Goal: Task Accomplishment & Management: Manage account settings

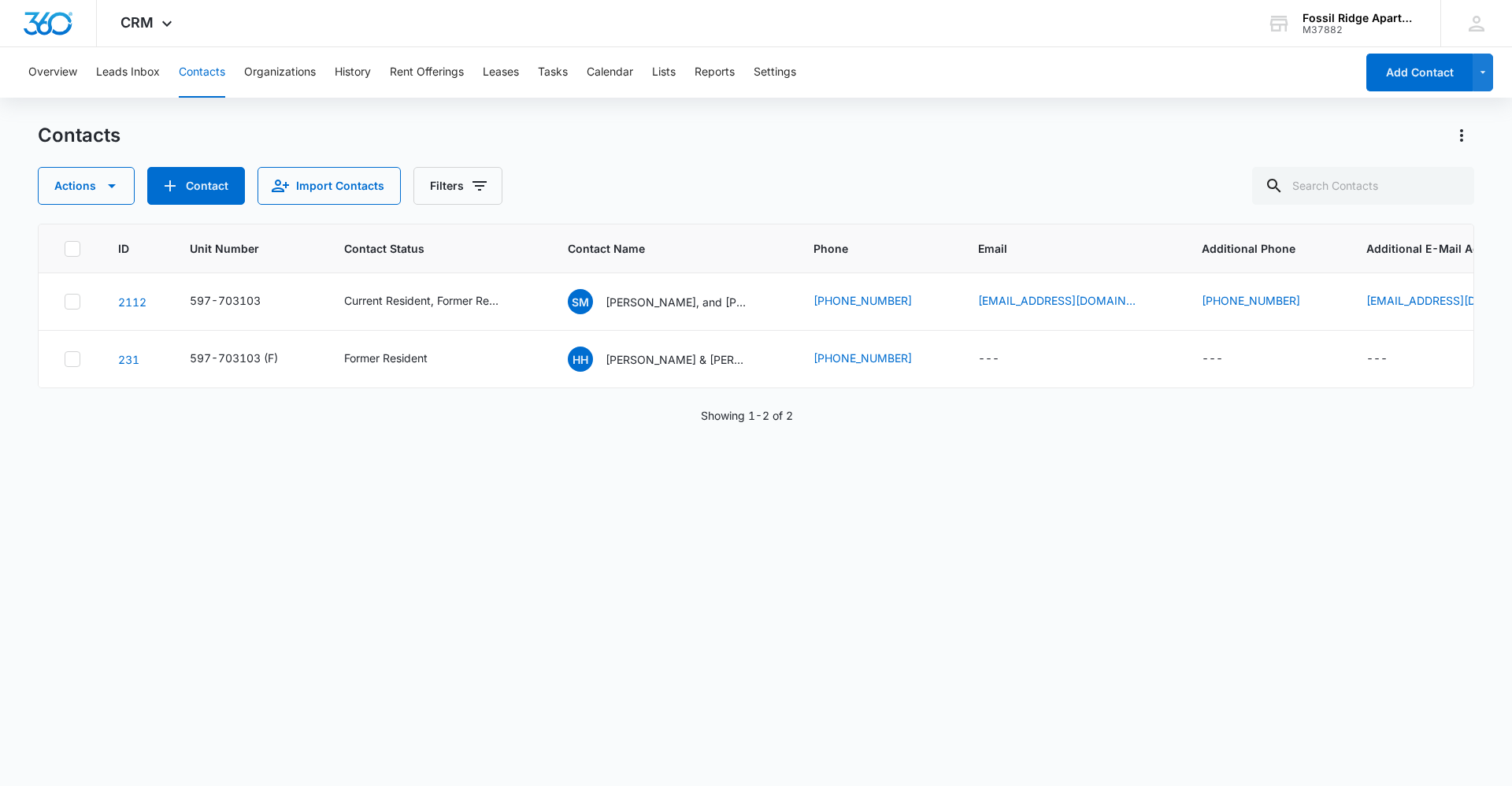
click at [181, 62] on button "Contacts" at bounding box center [202, 73] width 47 height 50
click at [1320, 168] on input "text" at bounding box center [1363, 185] width 222 height 38
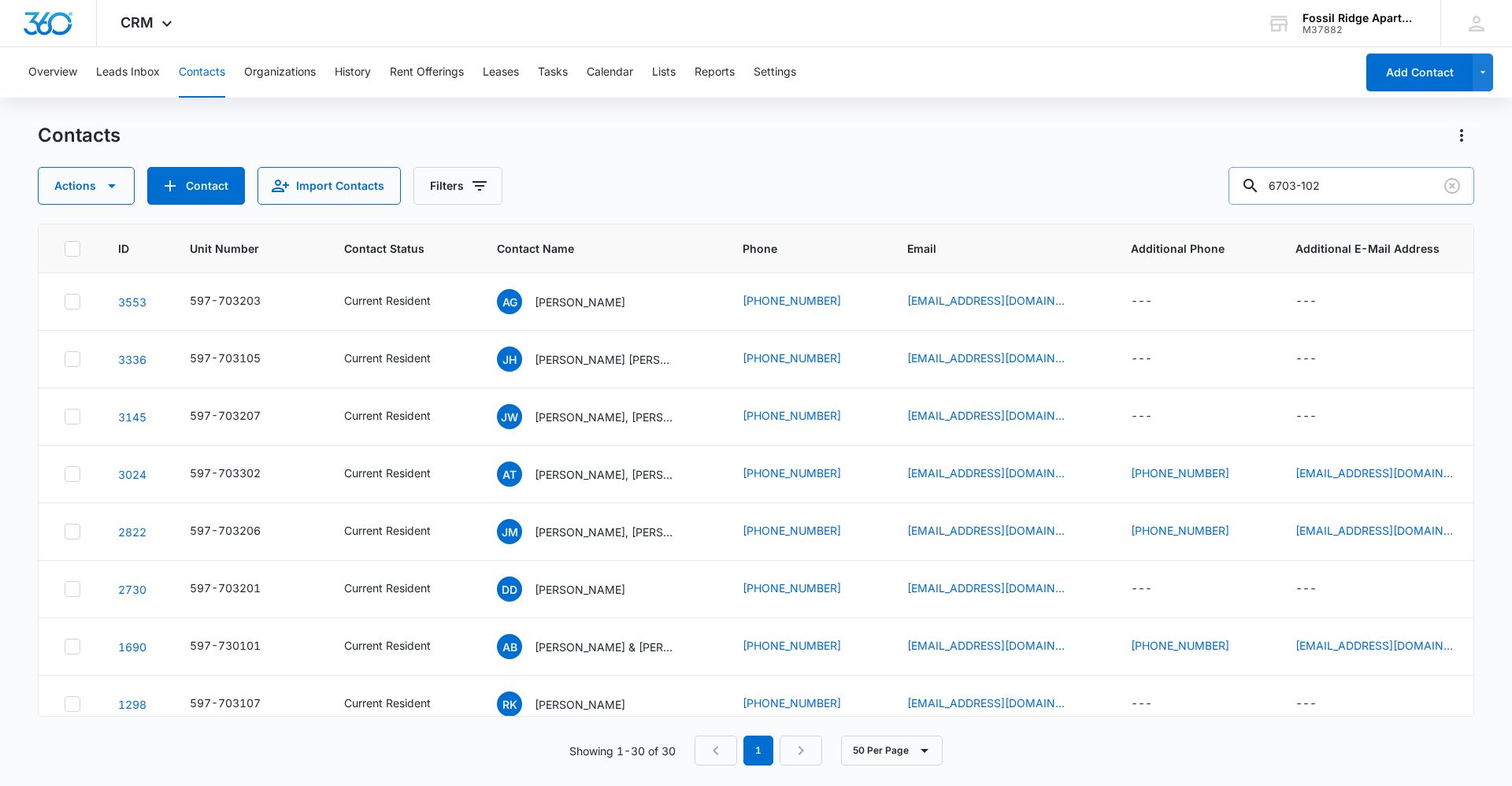
click at [1313, 183] on input "6703-102" at bounding box center [1351, 185] width 246 height 38
type input "597-703102"
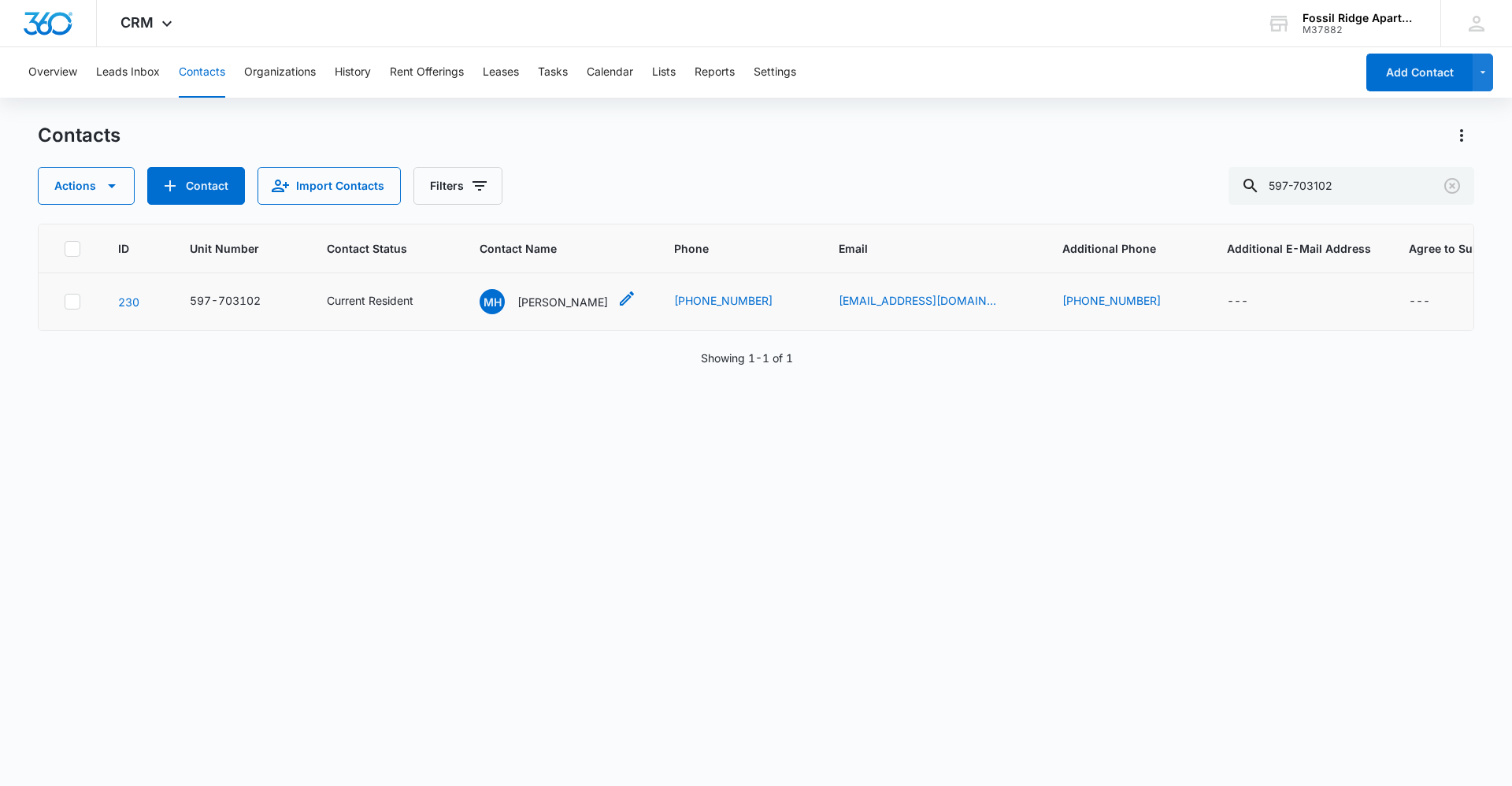
click at [520, 305] on p "[PERSON_NAME]" at bounding box center [562, 302] width 90 height 16
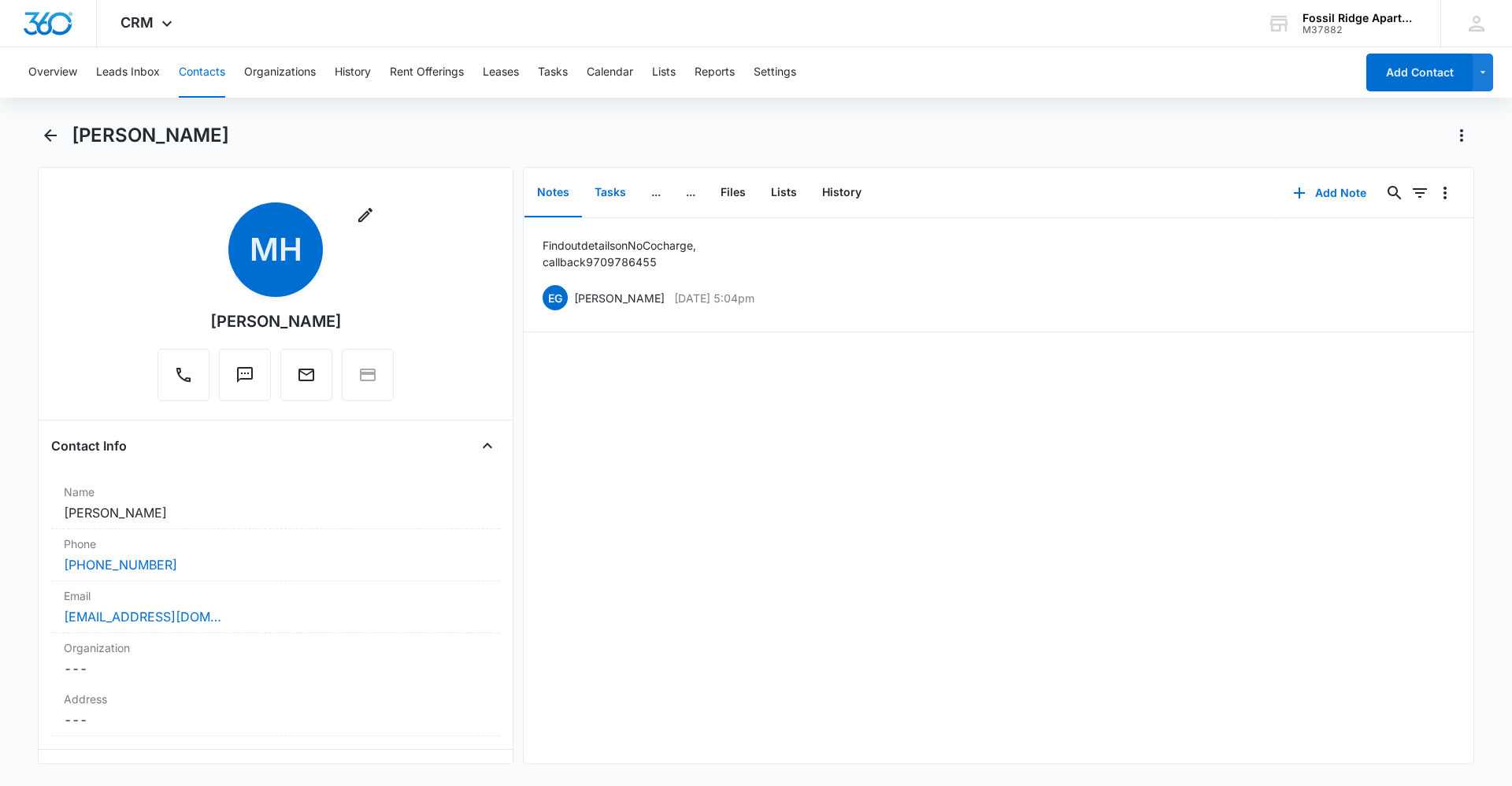
click at [613, 201] on button "Tasks" at bounding box center [610, 193] width 56 height 49
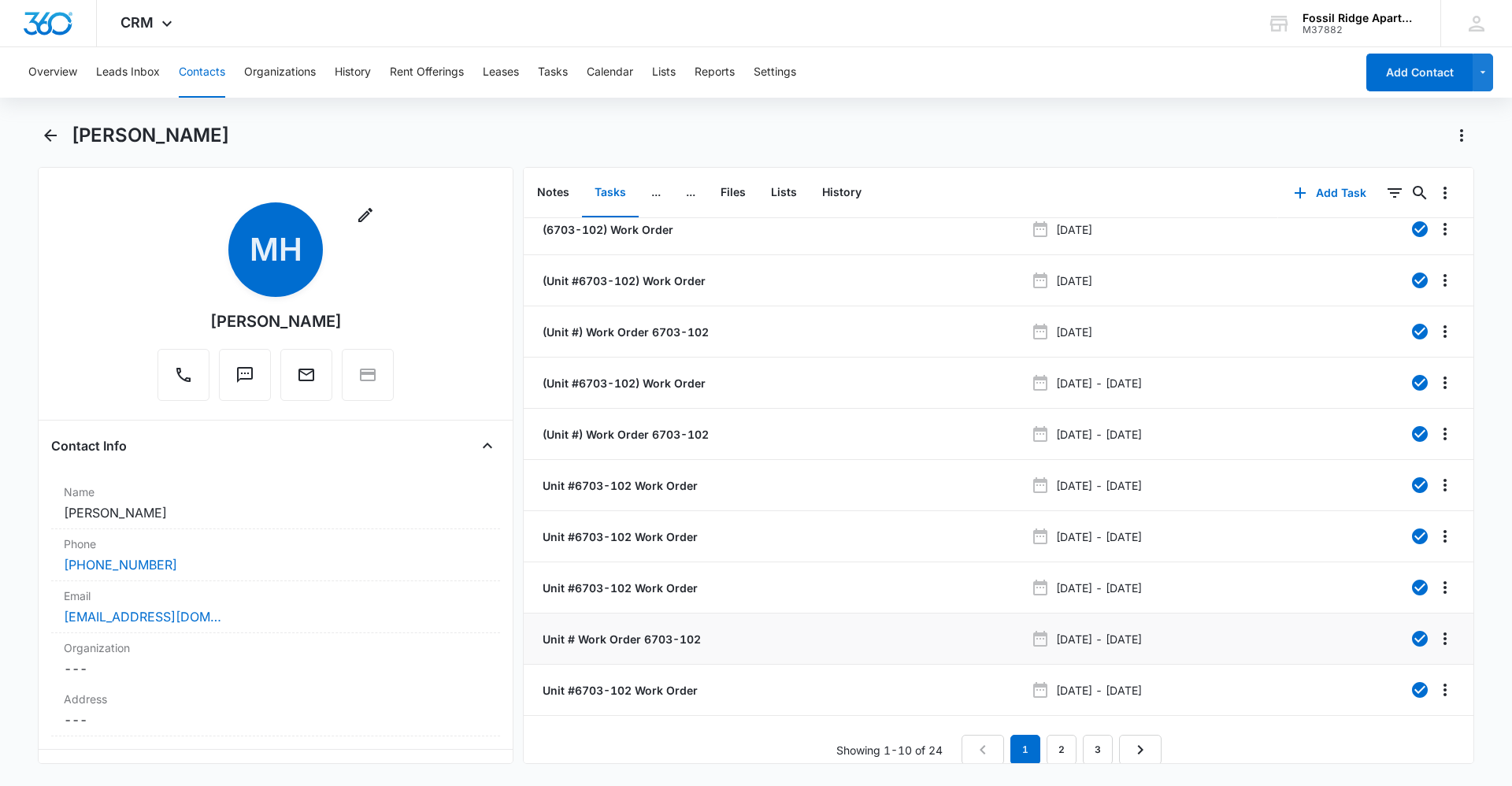
scroll to position [27, 0]
click at [1083, 733] on link "3" at bounding box center [1098, 747] width 30 height 30
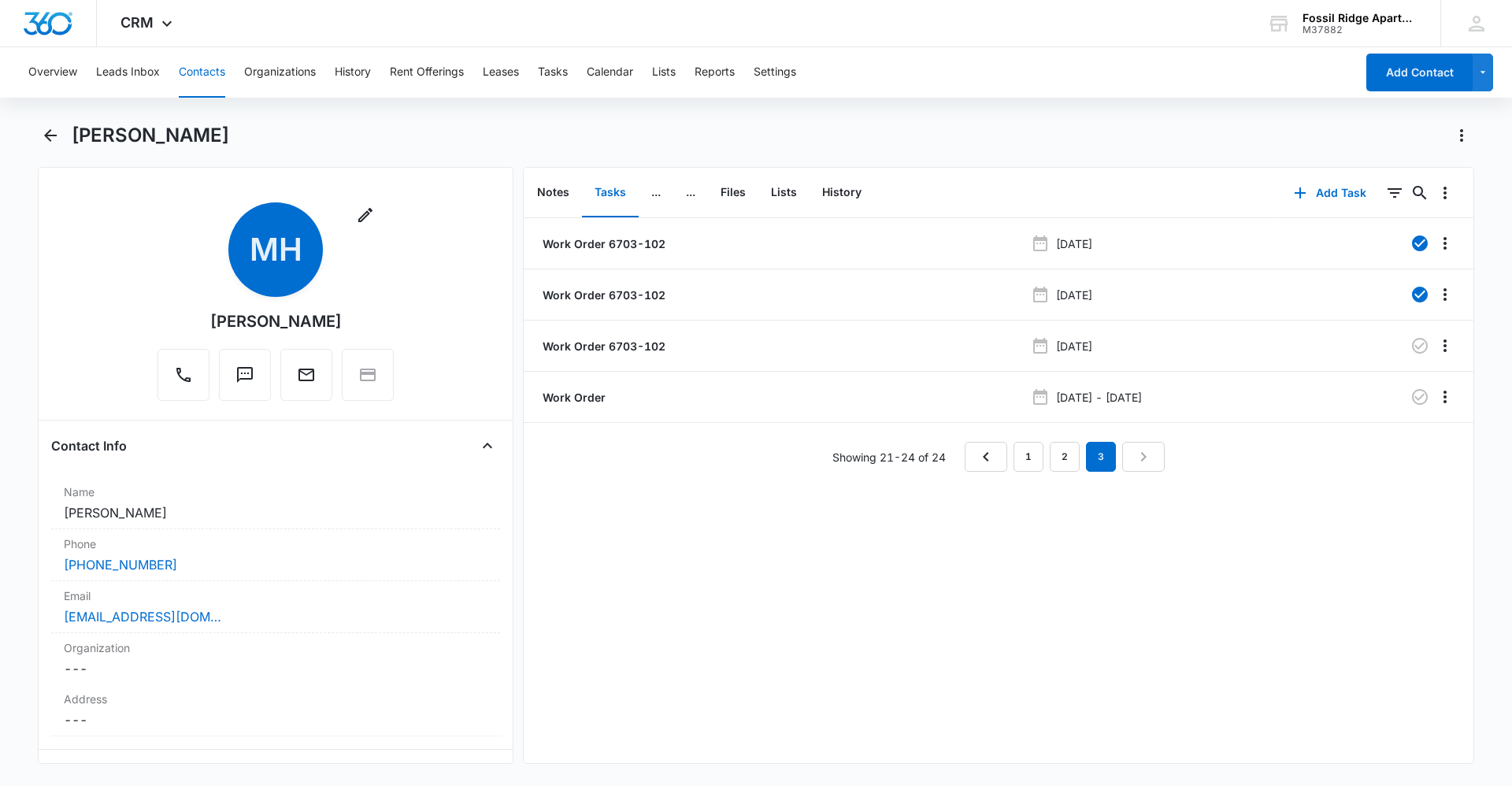
scroll to position [0, 0]
click at [575, 399] on p "Work Order" at bounding box center [573, 397] width 66 height 16
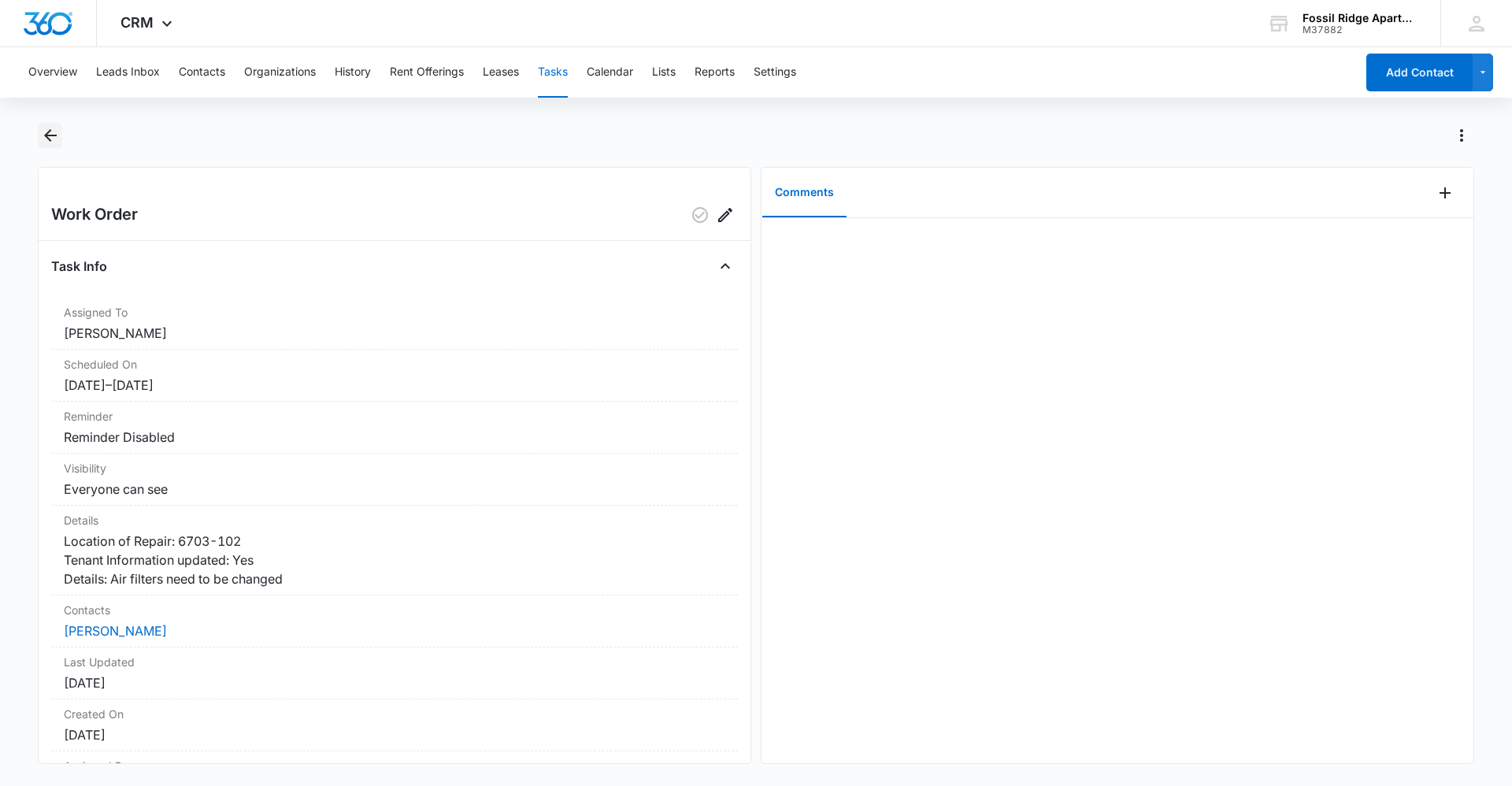
click at [54, 137] on icon "Back" at bounding box center [49, 135] width 18 height 18
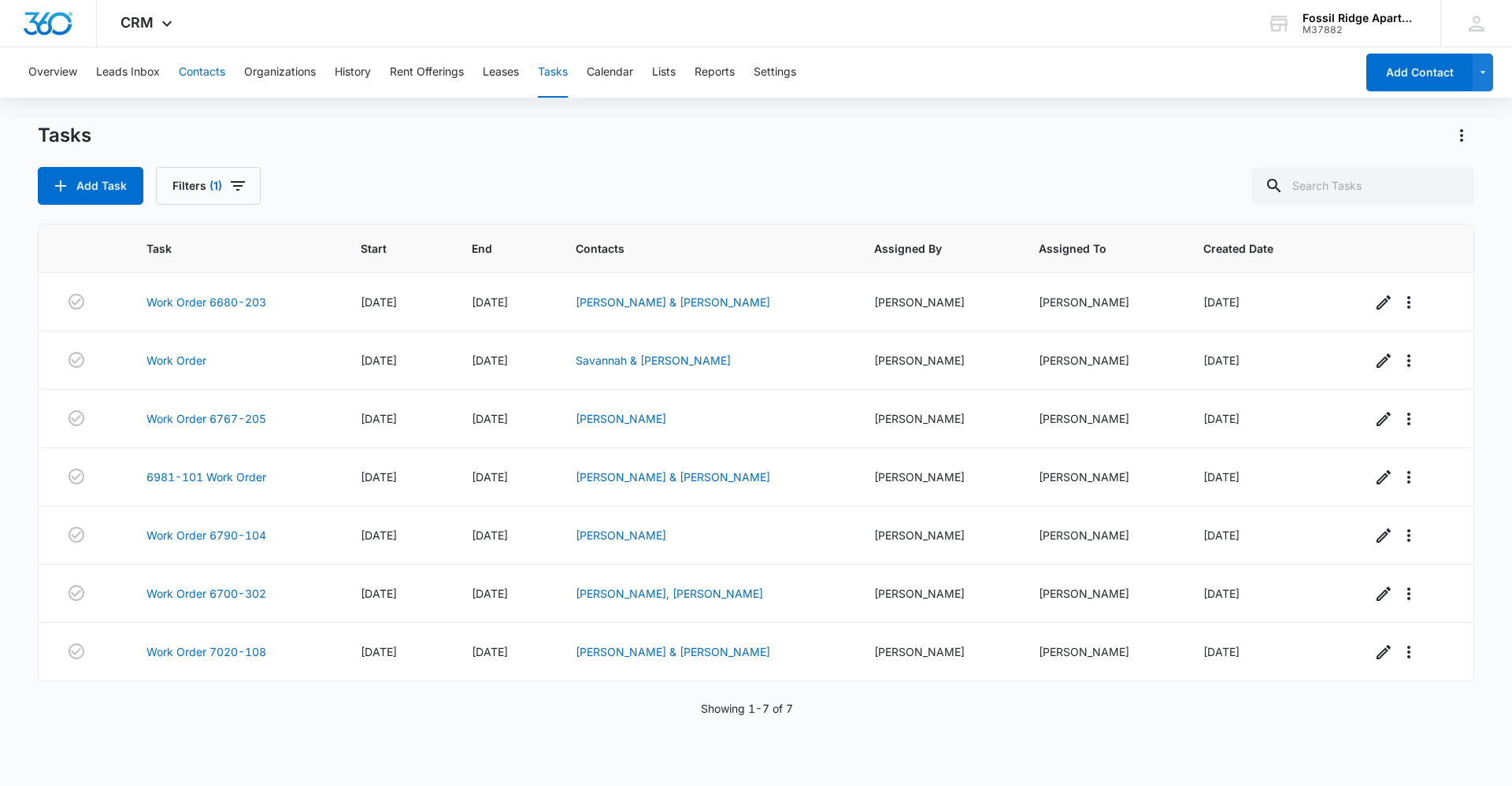
click at [210, 72] on button "Contacts" at bounding box center [202, 73] width 47 height 50
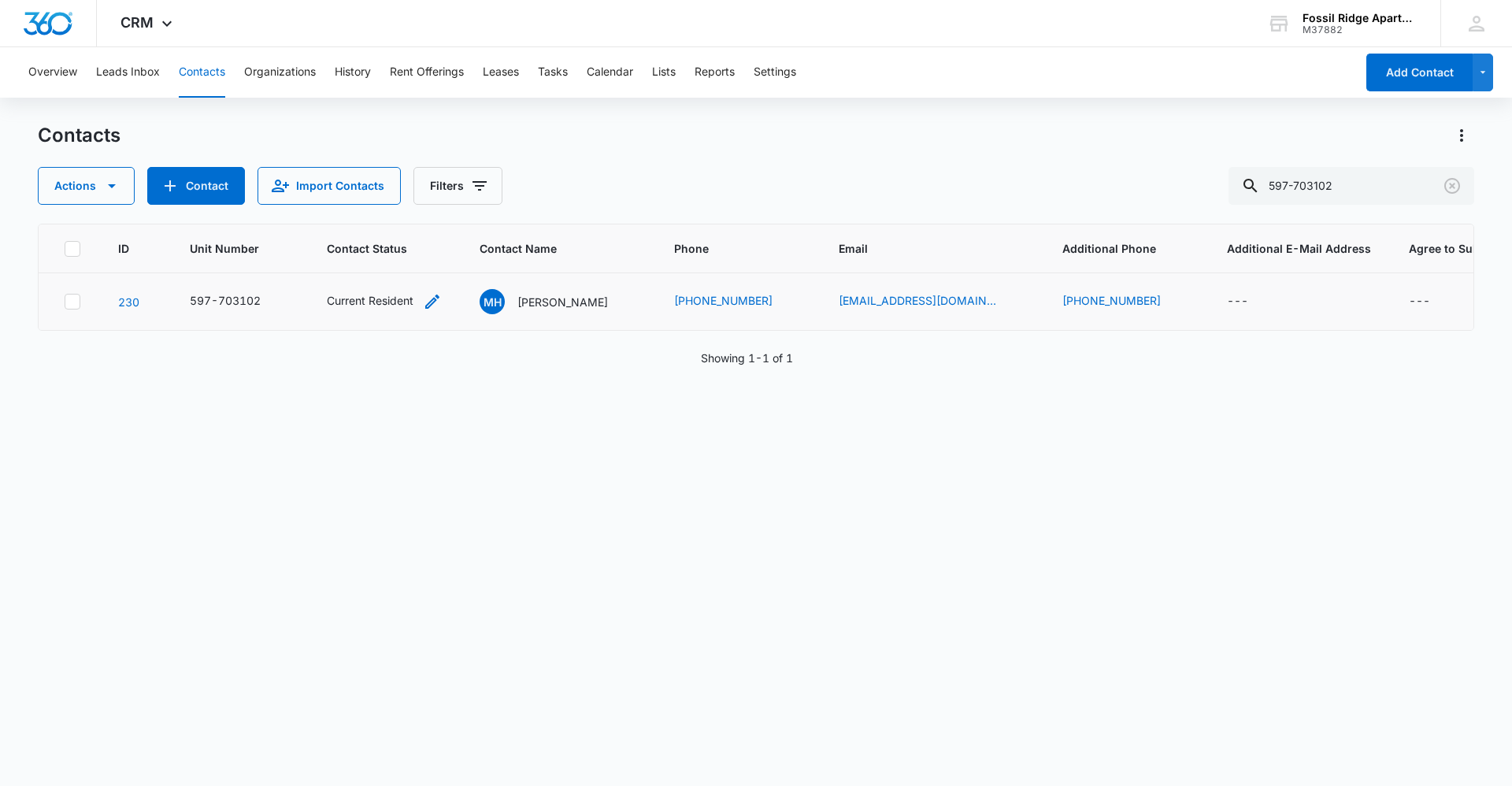
click at [378, 304] on div "Current Resident" at bounding box center [370, 300] width 86 height 16
click at [517, 308] on div "MH [PERSON_NAME]" at bounding box center [543, 302] width 128 height 25
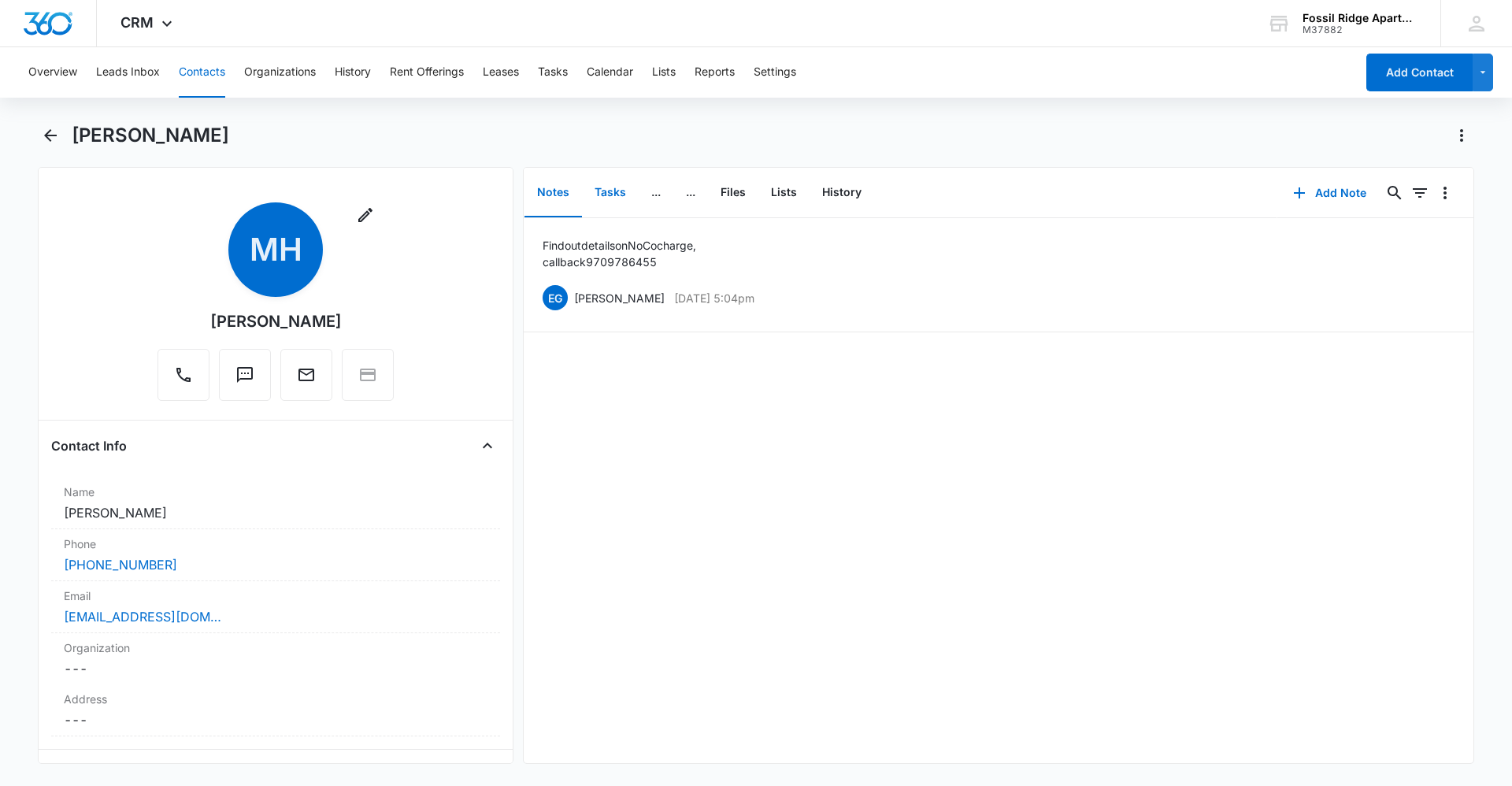
click at [596, 198] on button "Tasks" at bounding box center [610, 193] width 56 height 49
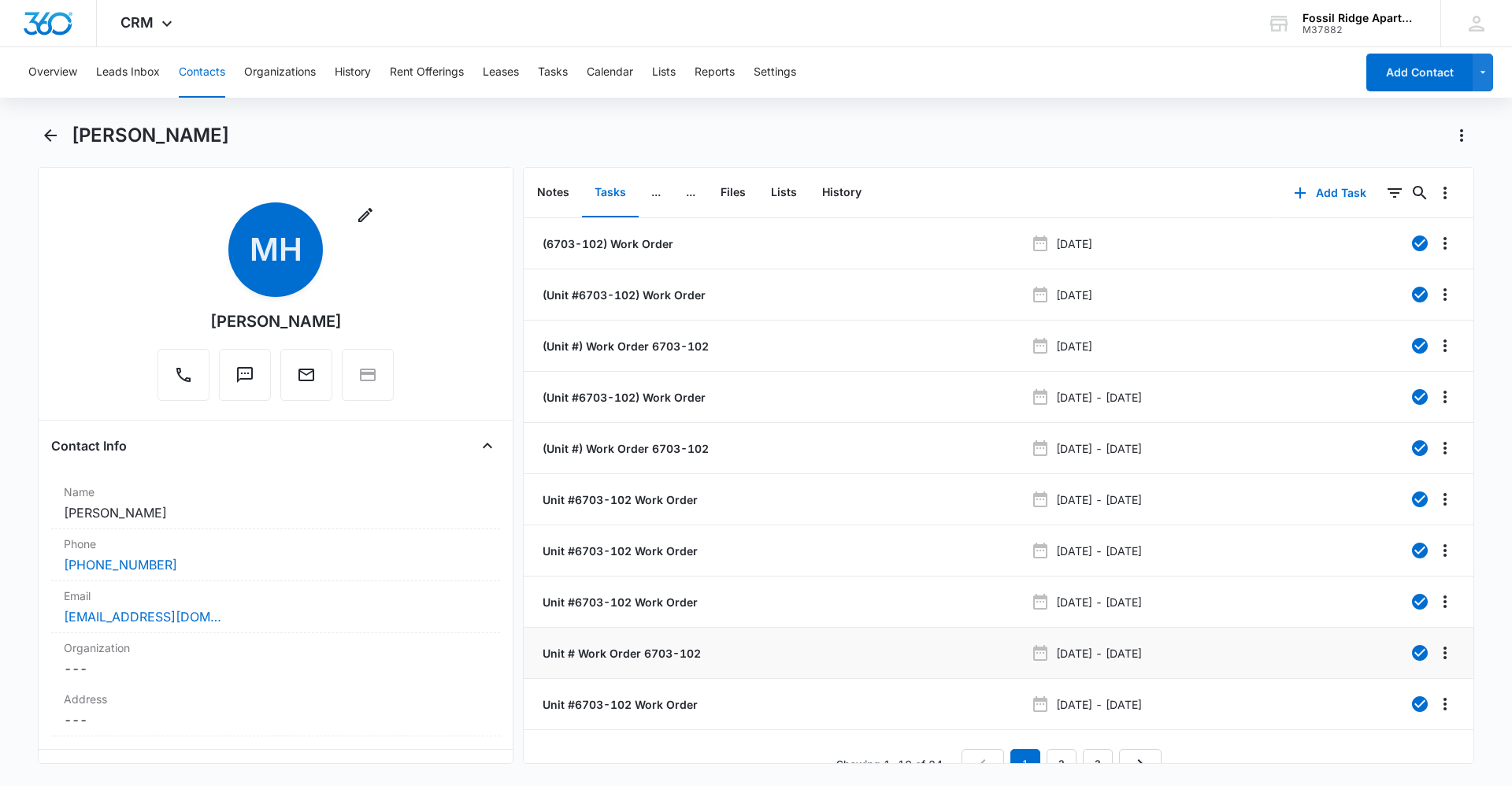
scroll to position [27, 0]
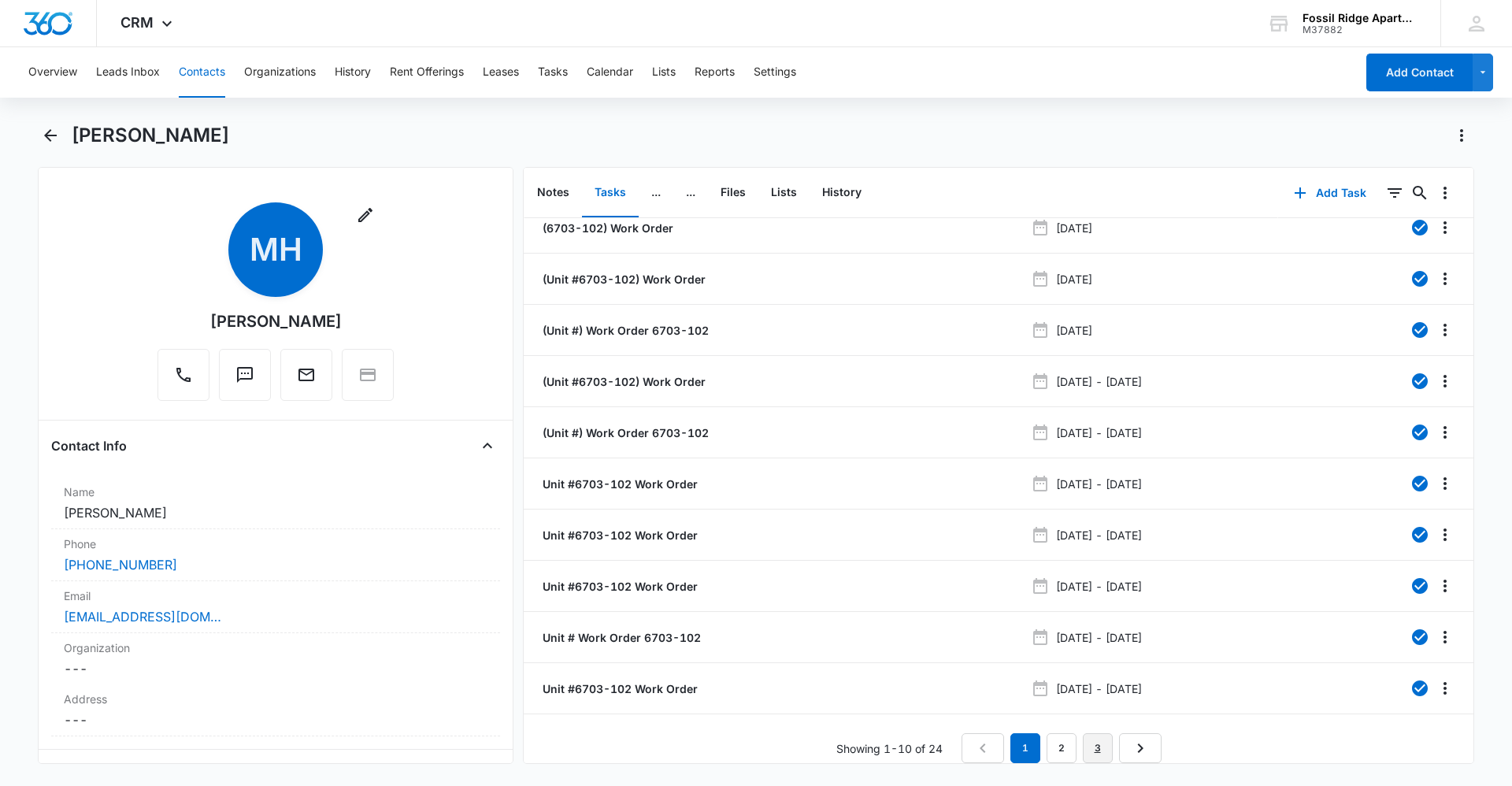
click at [1103, 733] on link "3" at bounding box center [1098, 747] width 30 height 30
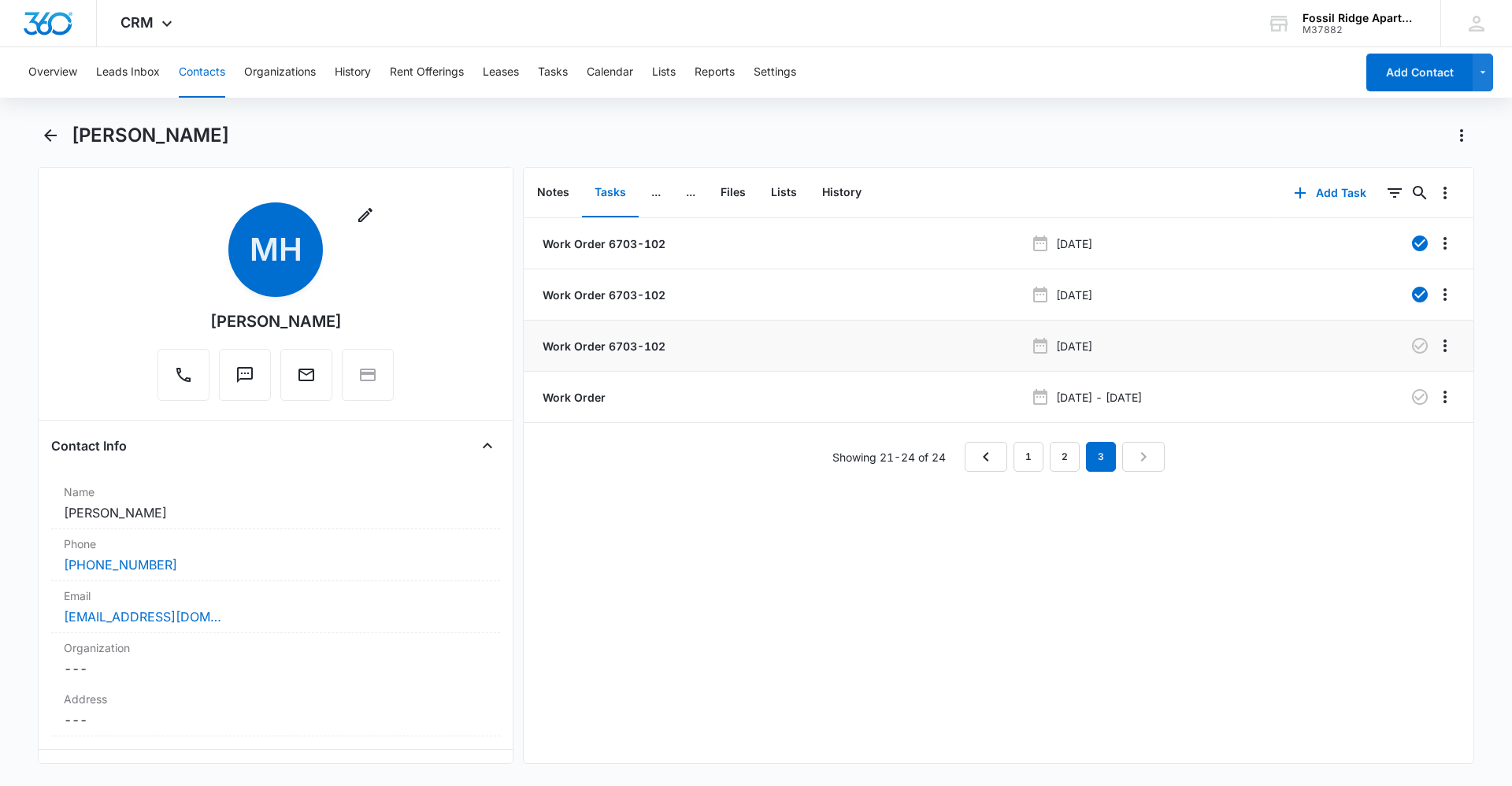
click at [600, 338] on p "Work Order 6703-102" at bounding box center [603, 345] width 126 height 16
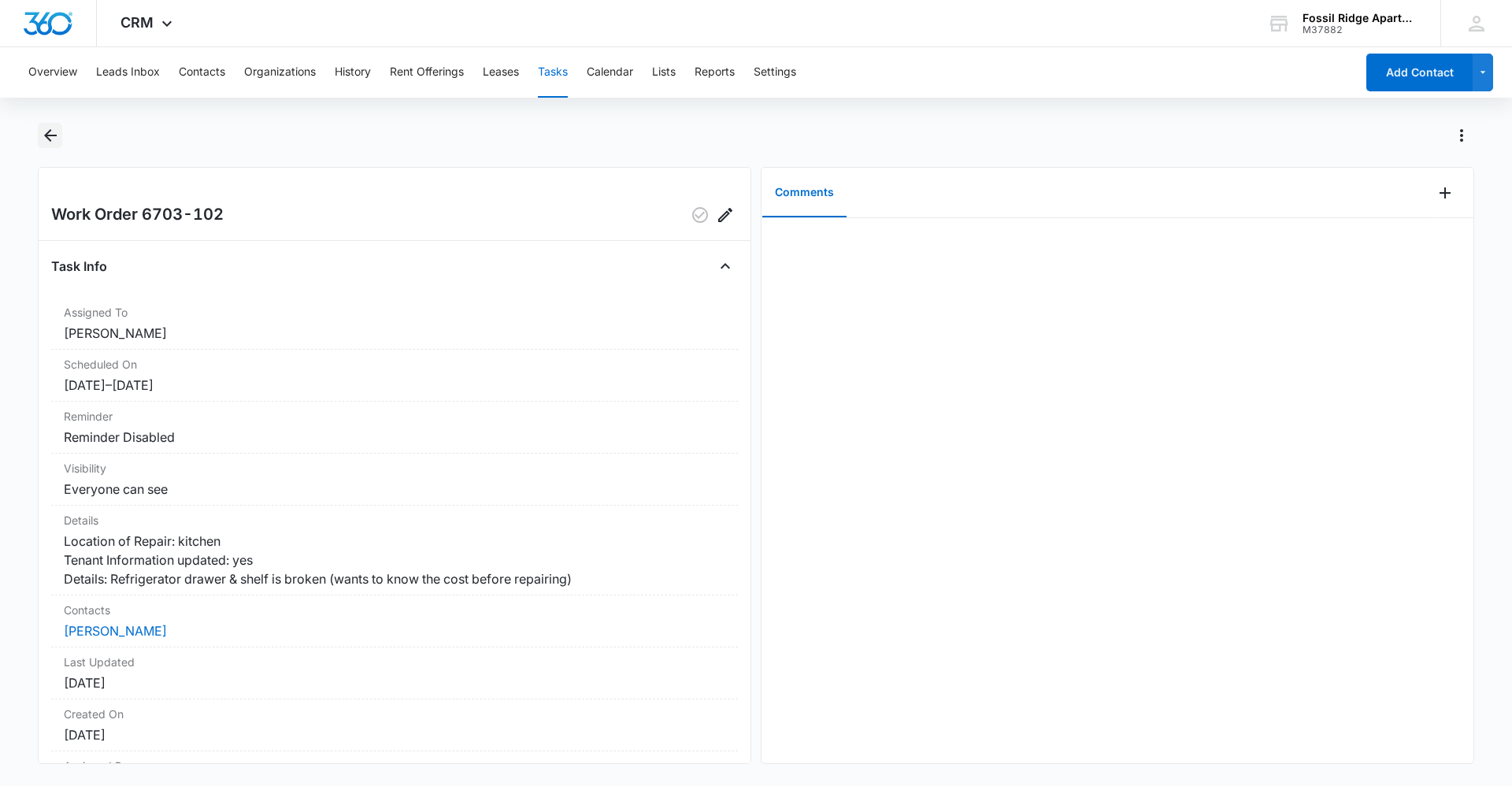
click at [50, 136] on icon "Back" at bounding box center [49, 135] width 13 height 13
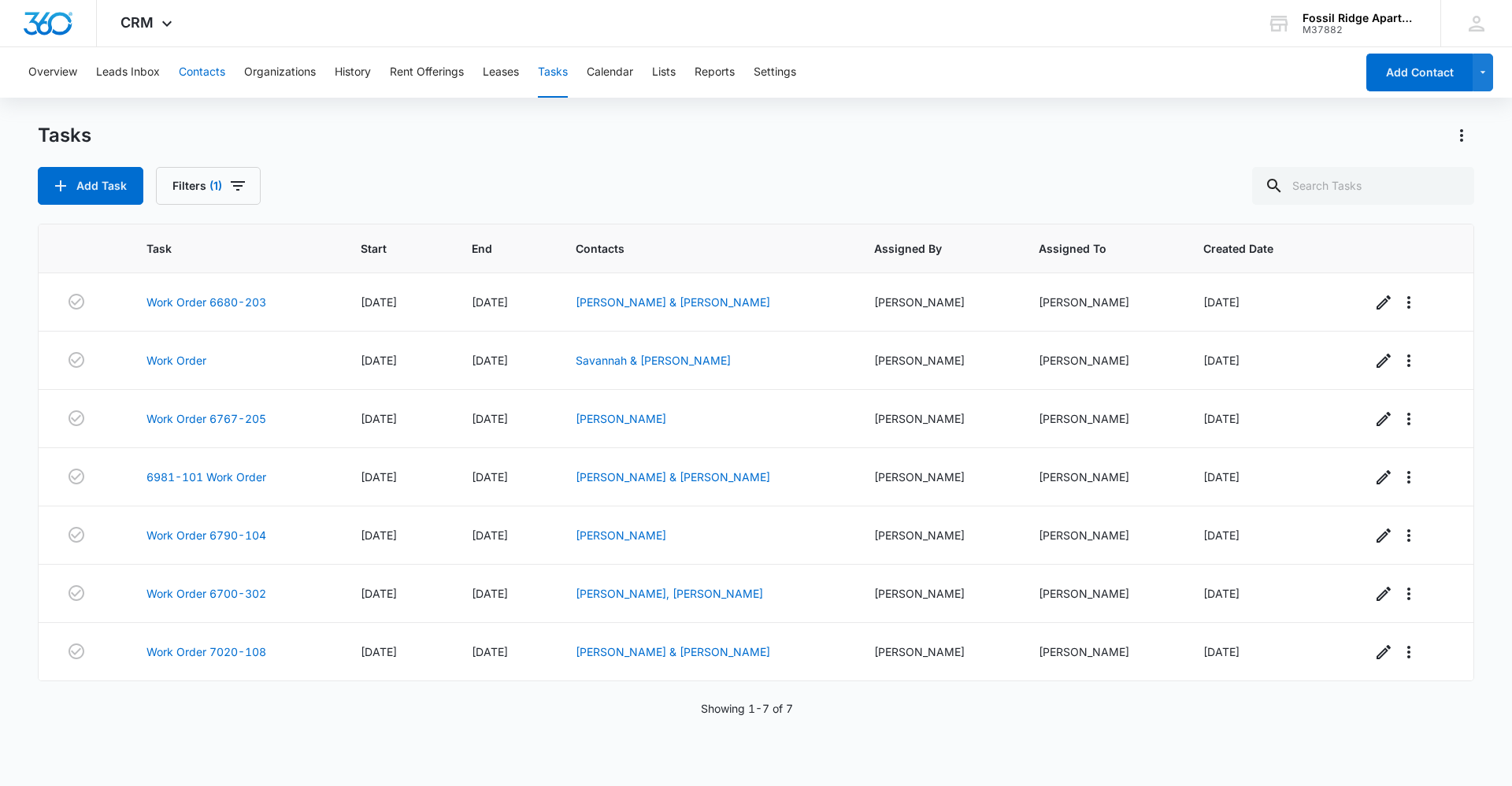
click at [188, 63] on button "Contacts" at bounding box center [202, 73] width 47 height 50
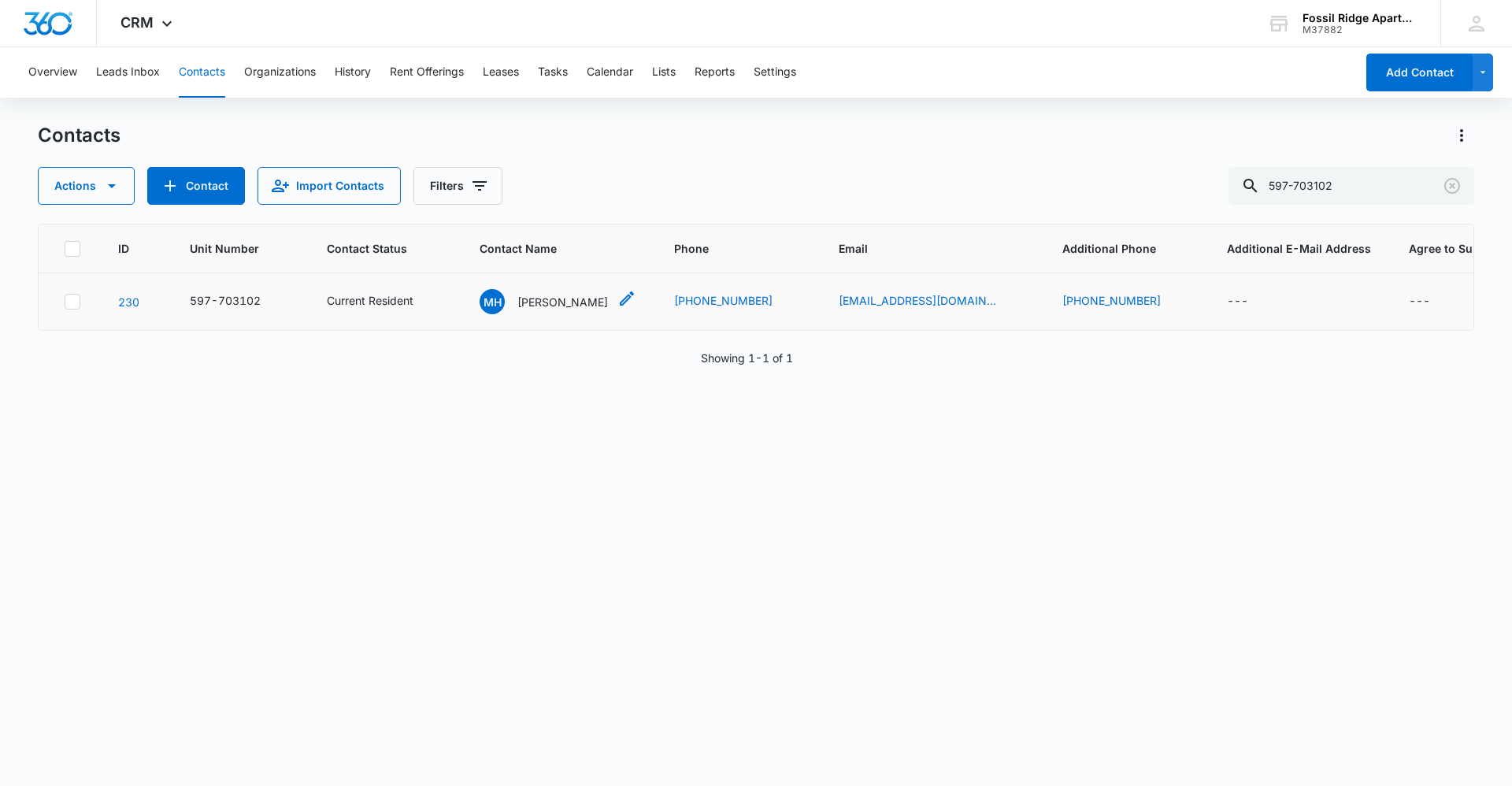
click at [528, 297] on p "[PERSON_NAME]" at bounding box center [562, 302] width 90 height 16
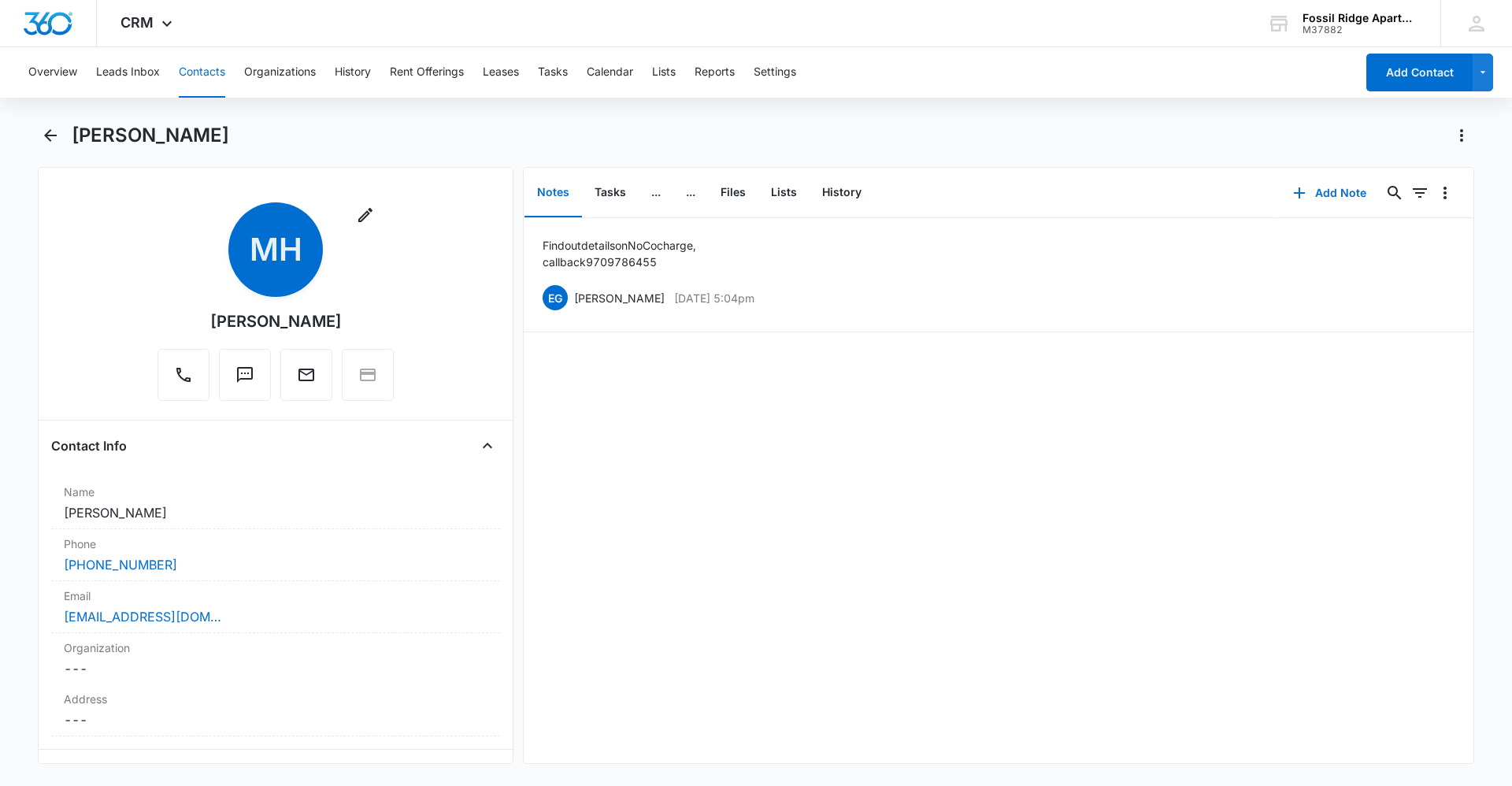
click at [209, 94] on button "Contacts" at bounding box center [202, 73] width 47 height 50
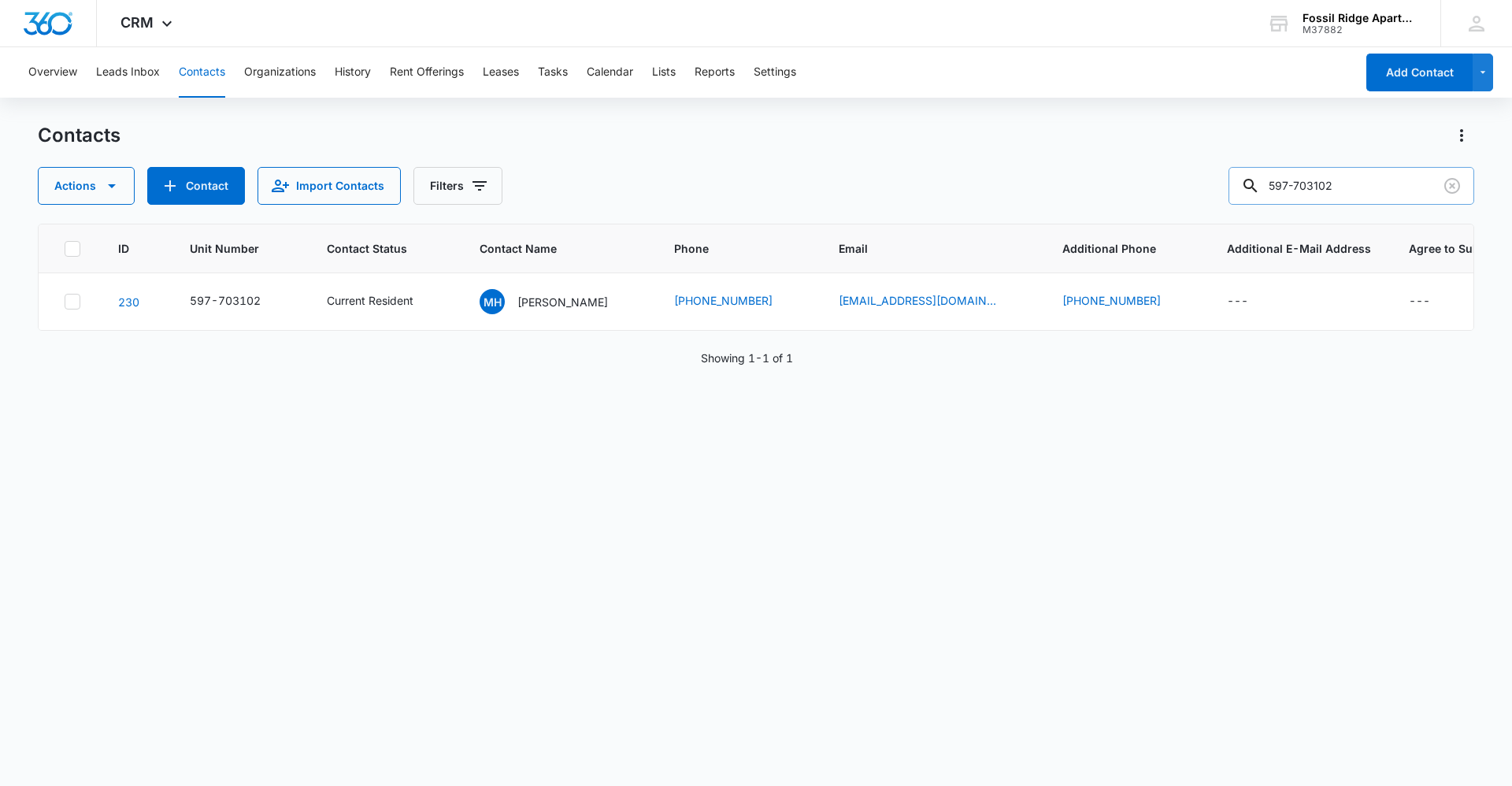
click at [1359, 178] on input "597-703102" at bounding box center [1351, 185] width 246 height 38
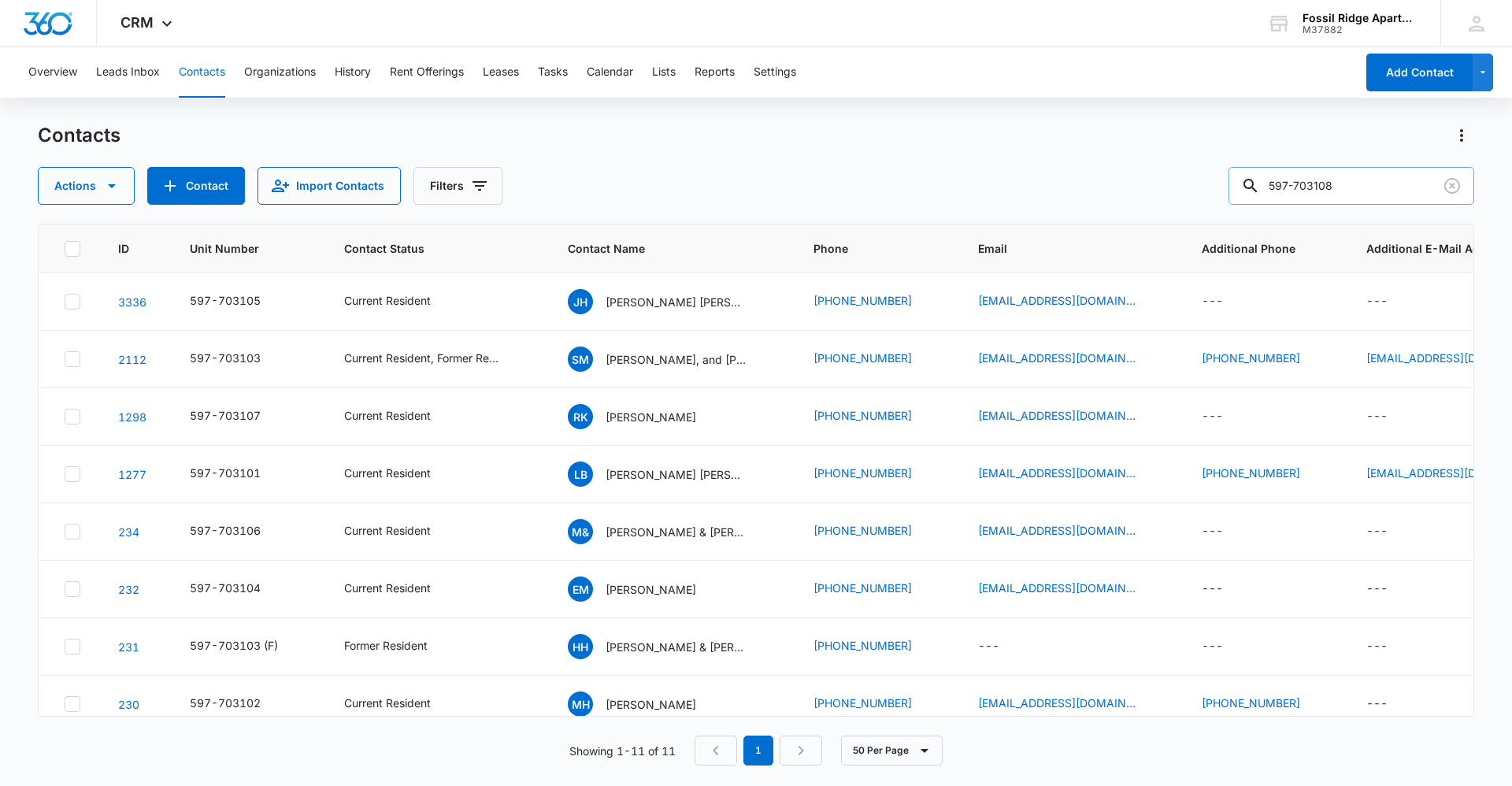
click at [1309, 179] on input "597-703108" at bounding box center [1351, 185] width 246 height 38
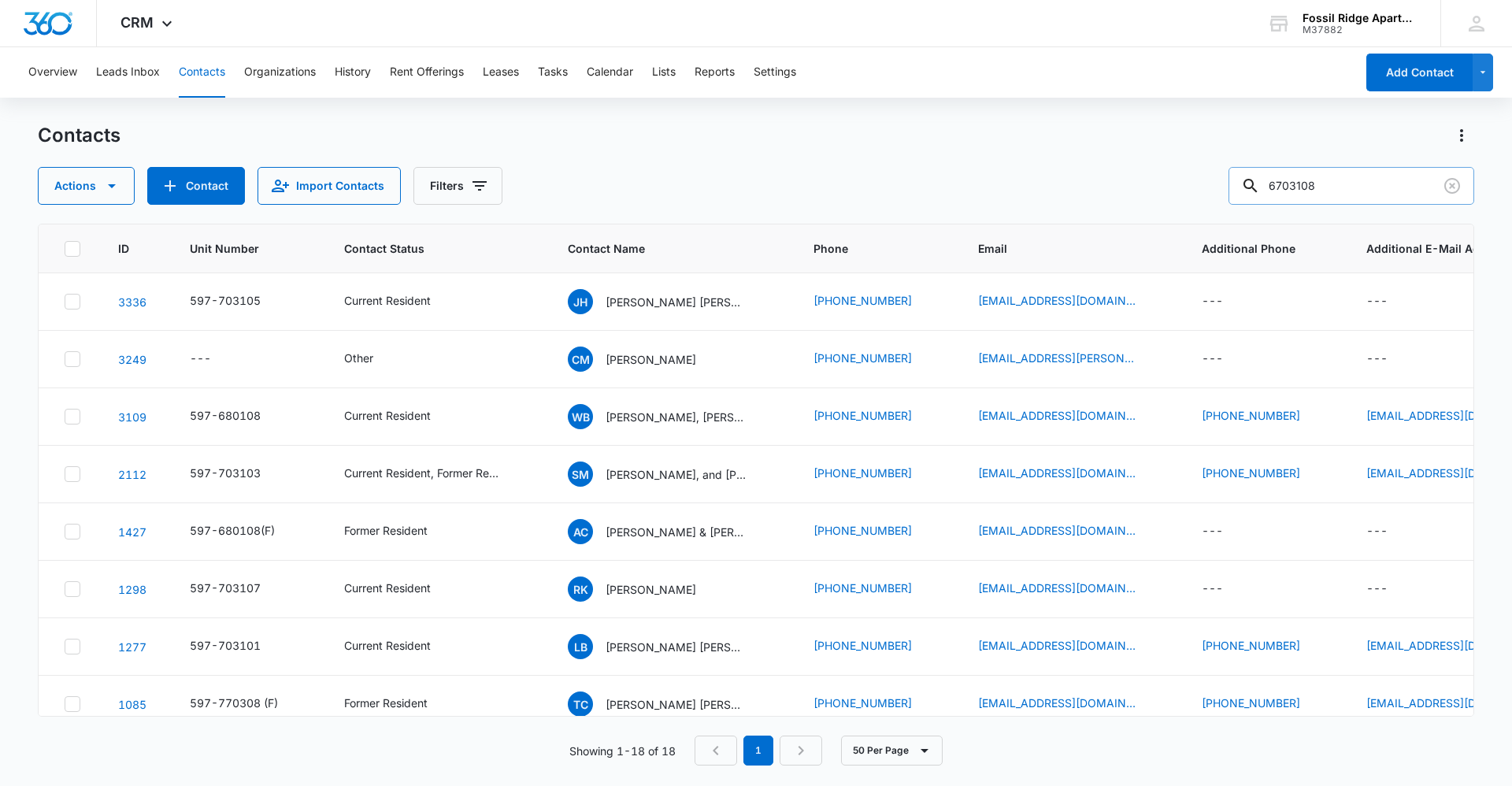
click at [1308, 180] on input "6703108" at bounding box center [1351, 185] width 246 height 38
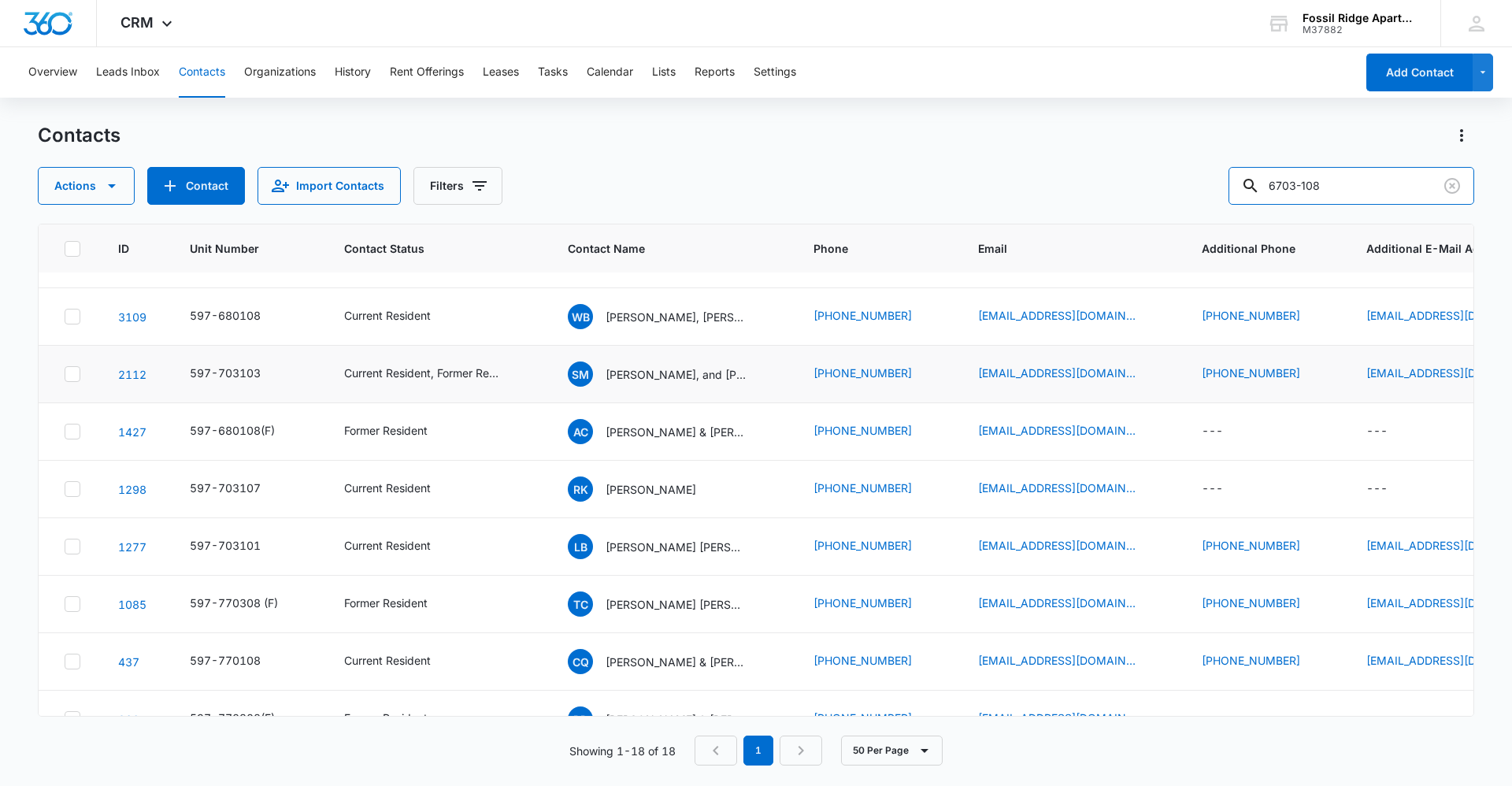
scroll to position [157, 0]
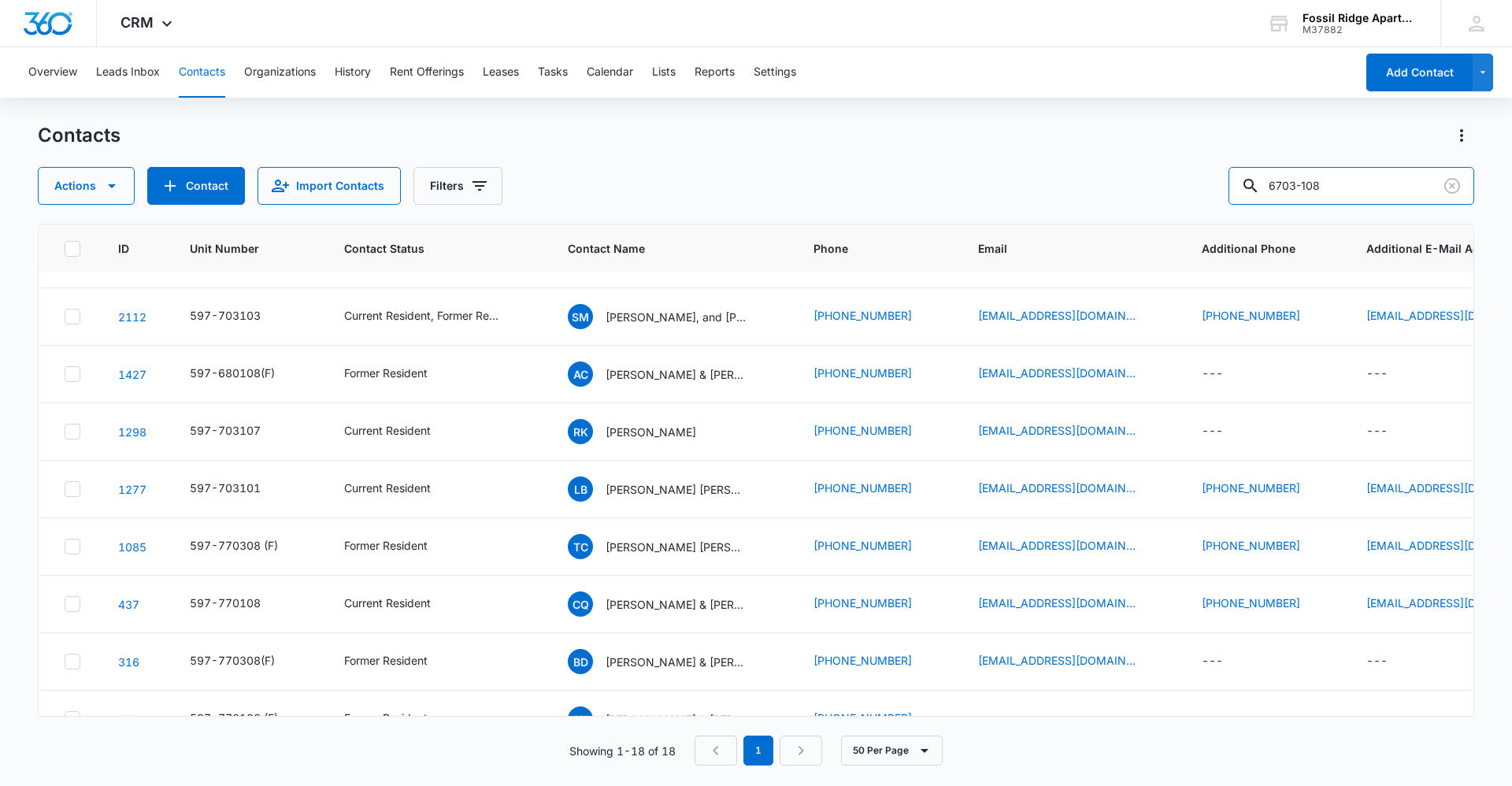
drag, startPoint x: 1338, startPoint y: 194, endPoint x: 1017, endPoint y: 132, distance: 326.9
click at [1018, 134] on div "Contacts Actions Contact Import Contacts Filters 6703-108" at bounding box center [756, 164] width 1436 height 82
click at [1375, 186] on input "6703-108" at bounding box center [1351, 185] width 246 height 38
click at [1329, 189] on input "6703-108" at bounding box center [1351, 185] width 246 height 38
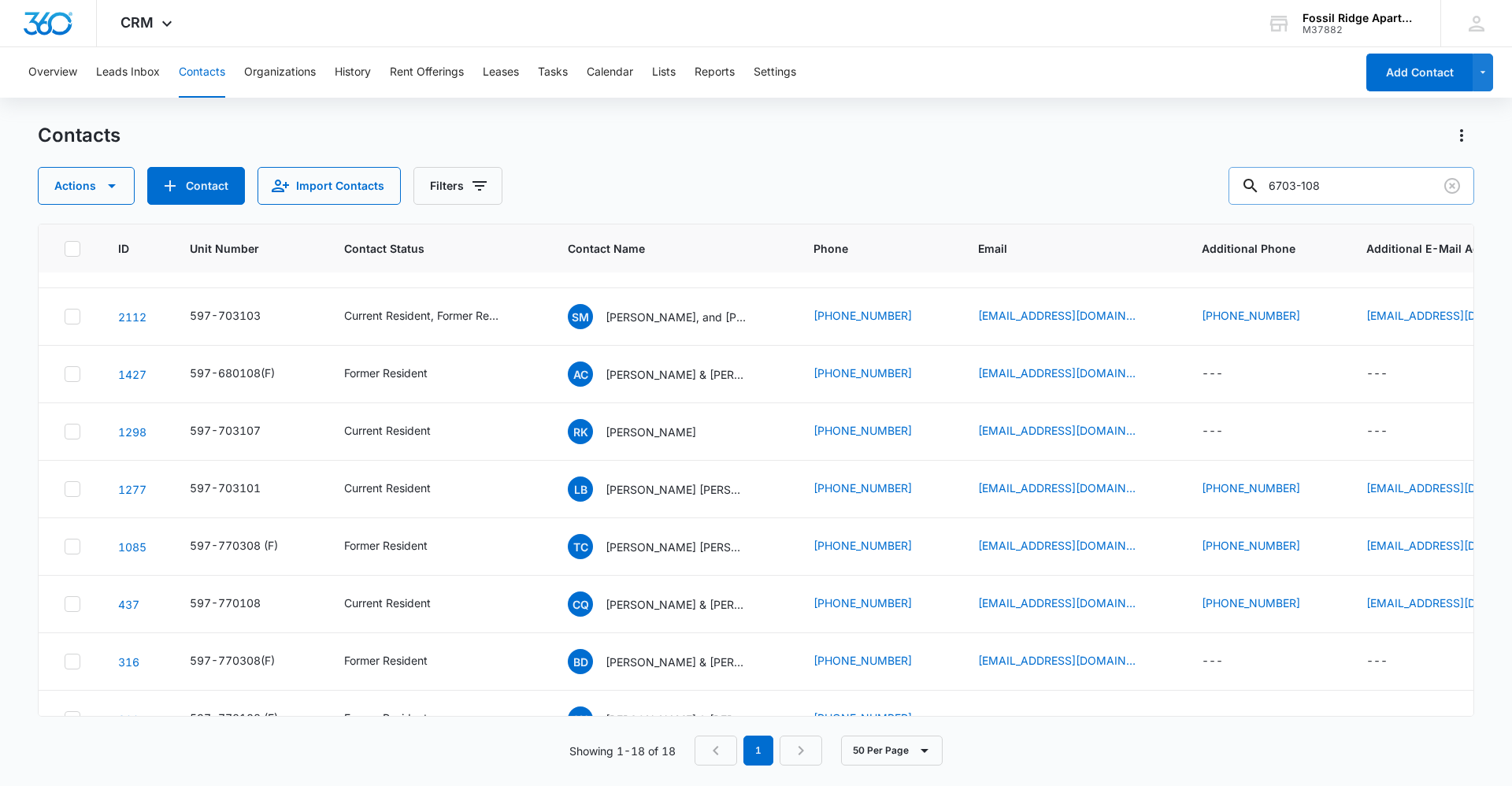
click at [1333, 182] on input "6703-108" at bounding box center [1351, 185] width 246 height 38
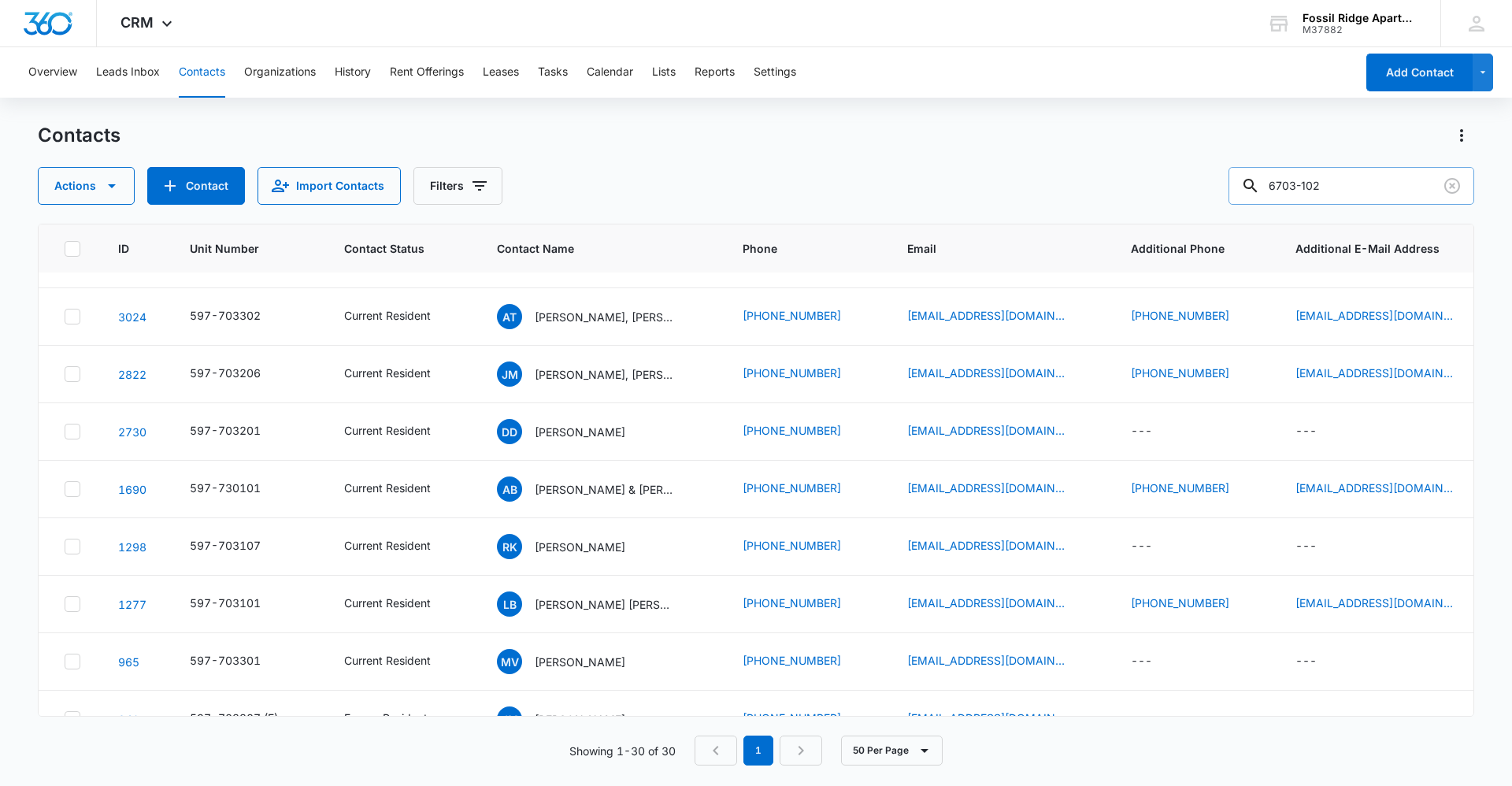
scroll to position [273, 0]
drag, startPoint x: 1337, startPoint y: 189, endPoint x: 1174, endPoint y: 188, distance: 163.0
click at [1174, 188] on div "Actions Contact Import Contacts Filters 6703-102" at bounding box center [756, 185] width 1436 height 38
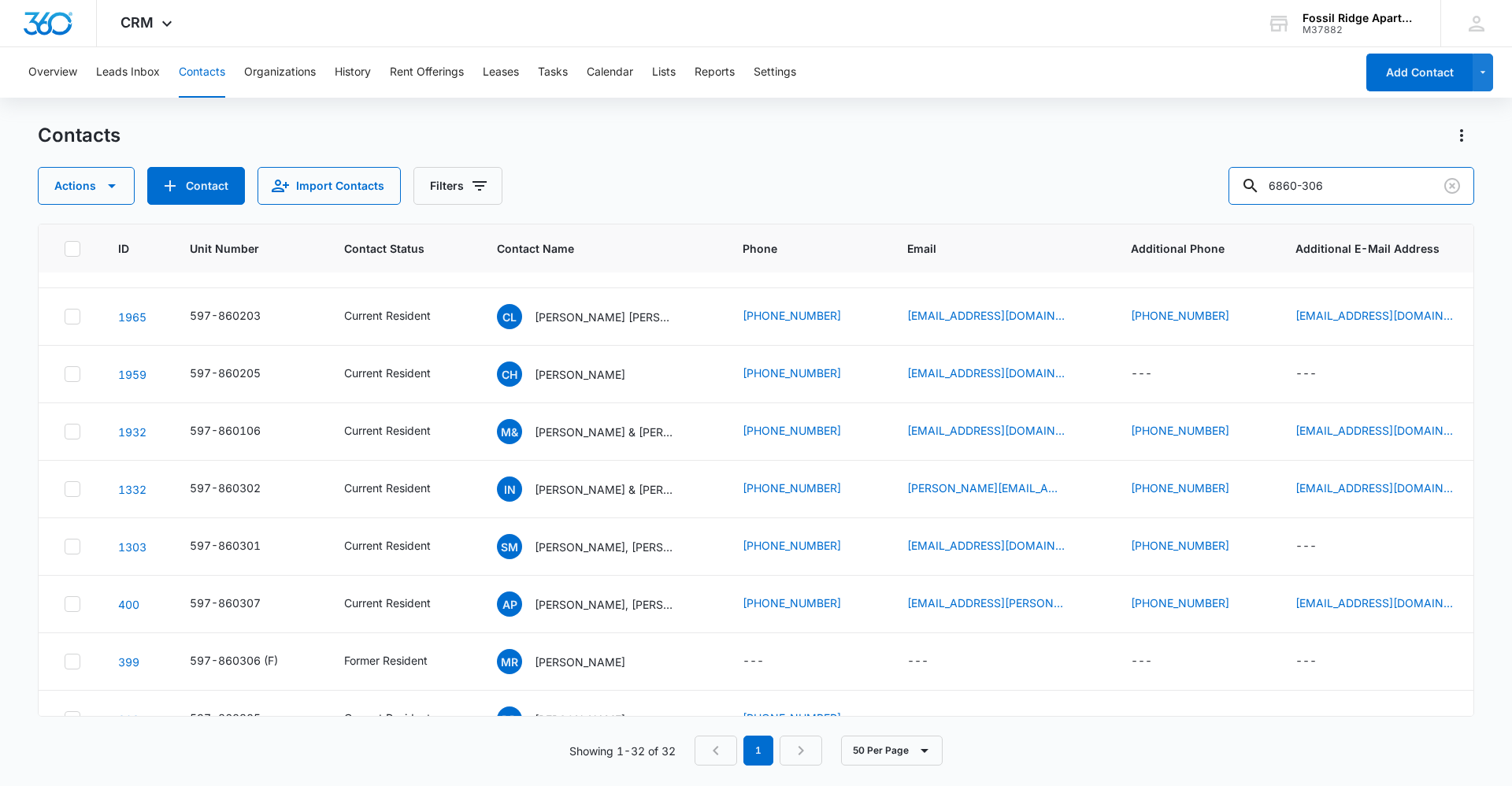
scroll to position [0, 0]
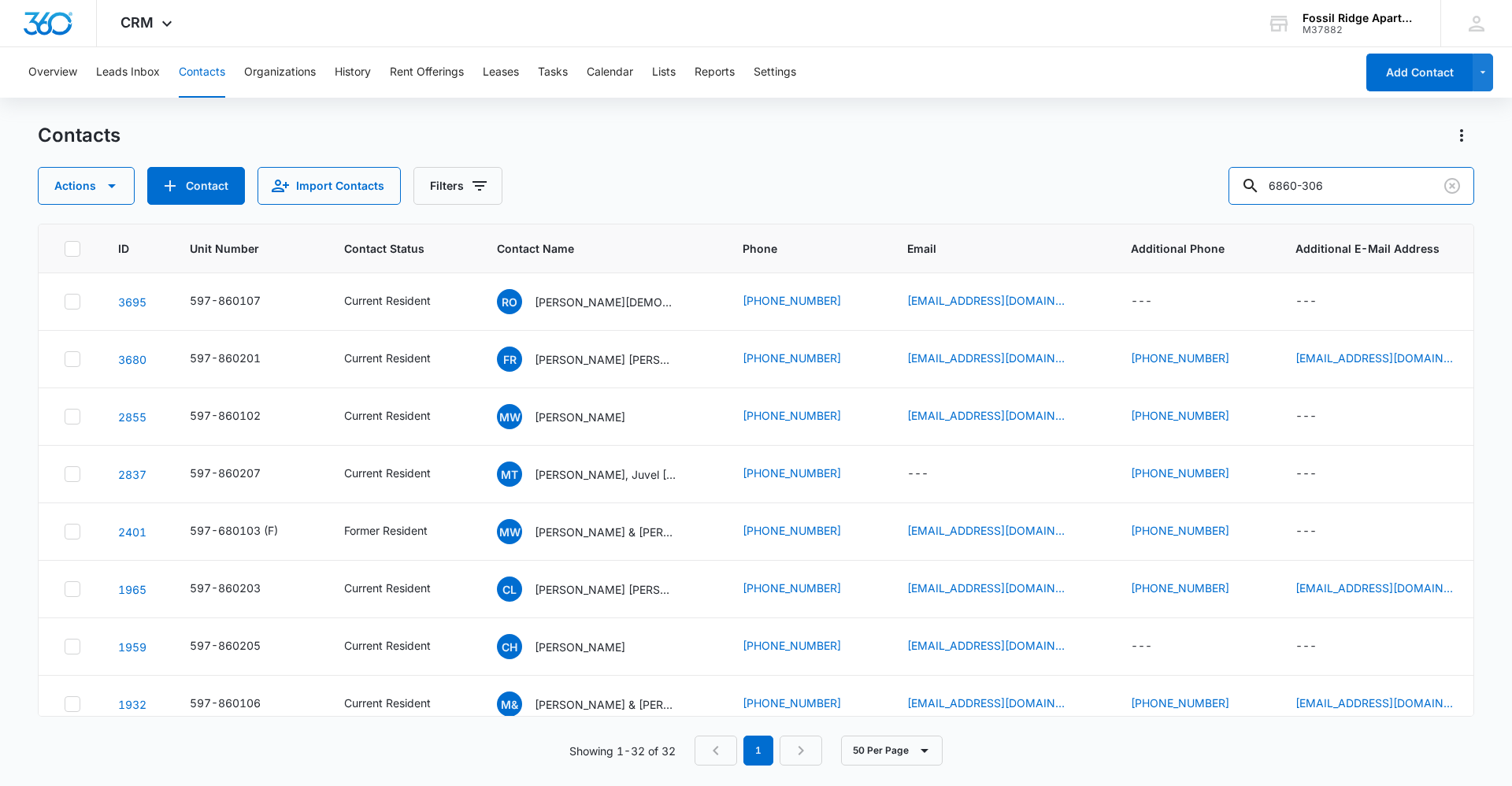
drag, startPoint x: 1348, startPoint y: 191, endPoint x: 1110, endPoint y: 170, distance: 238.9
click at [1110, 170] on div "Actions Contact Import Contacts Filters 6860-306" at bounding box center [756, 185] width 1436 height 38
type input "maros"
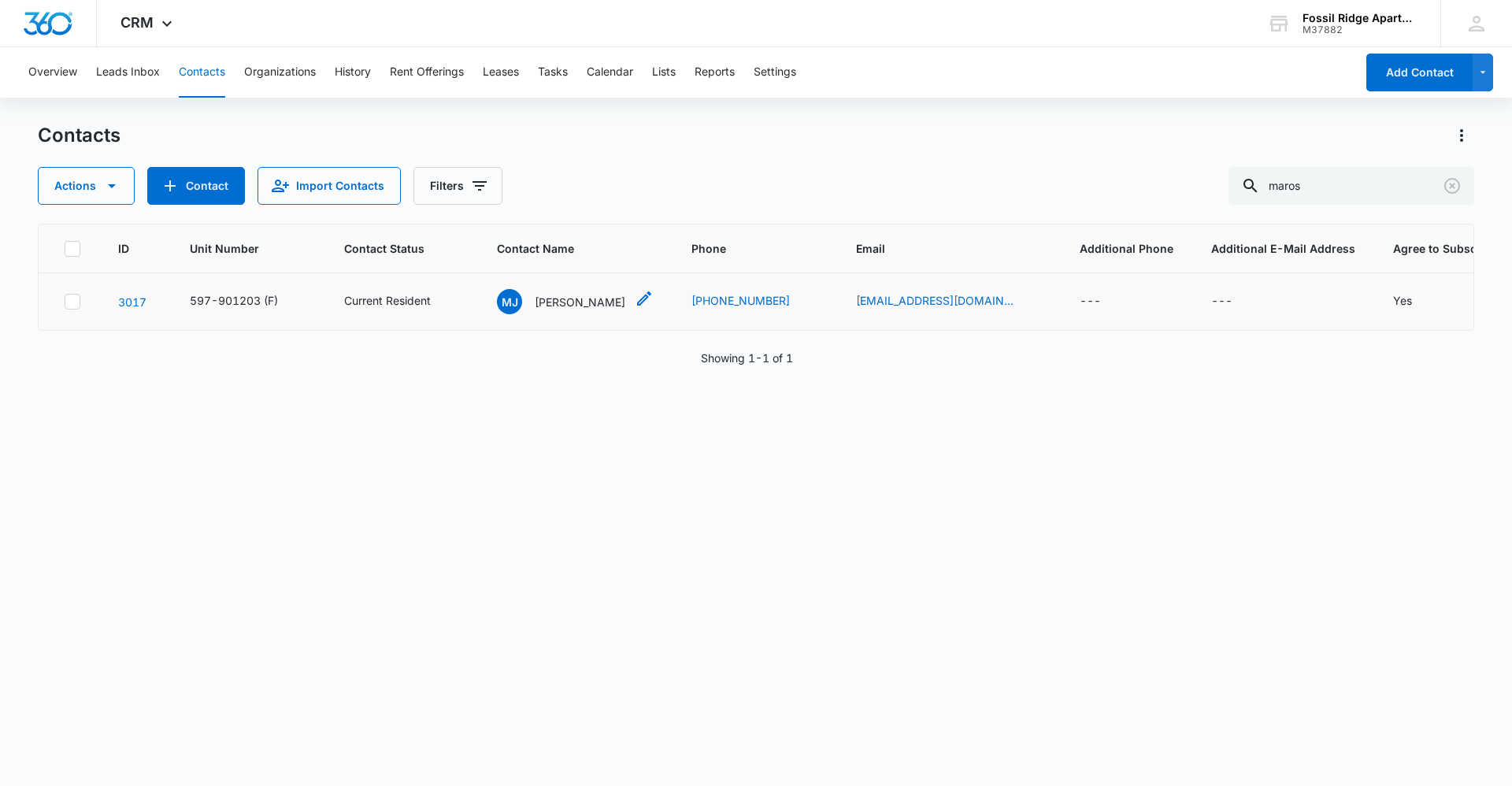
click at [557, 305] on p "[PERSON_NAME]" at bounding box center [579, 302] width 90 height 16
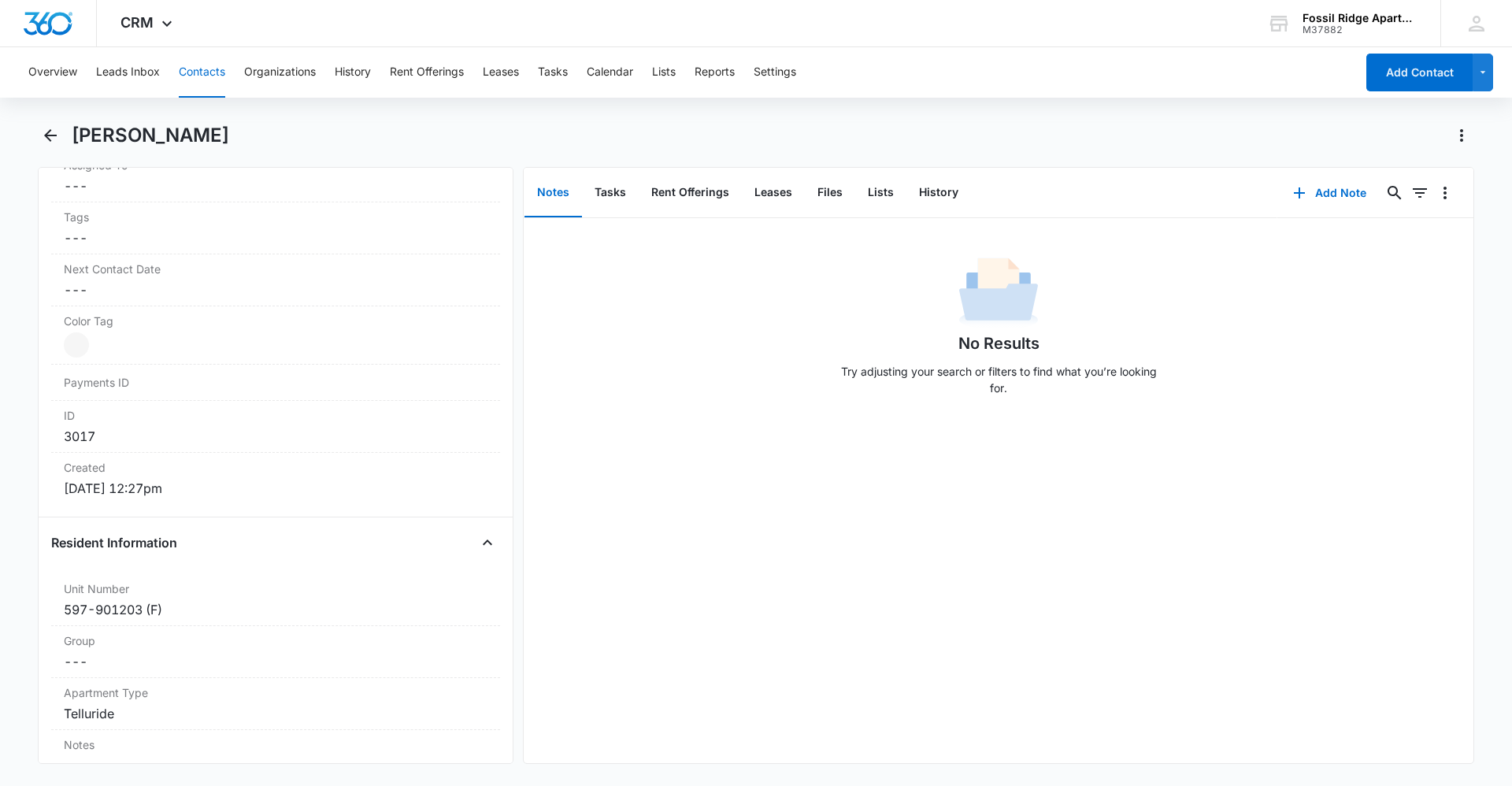
scroll to position [787, 0]
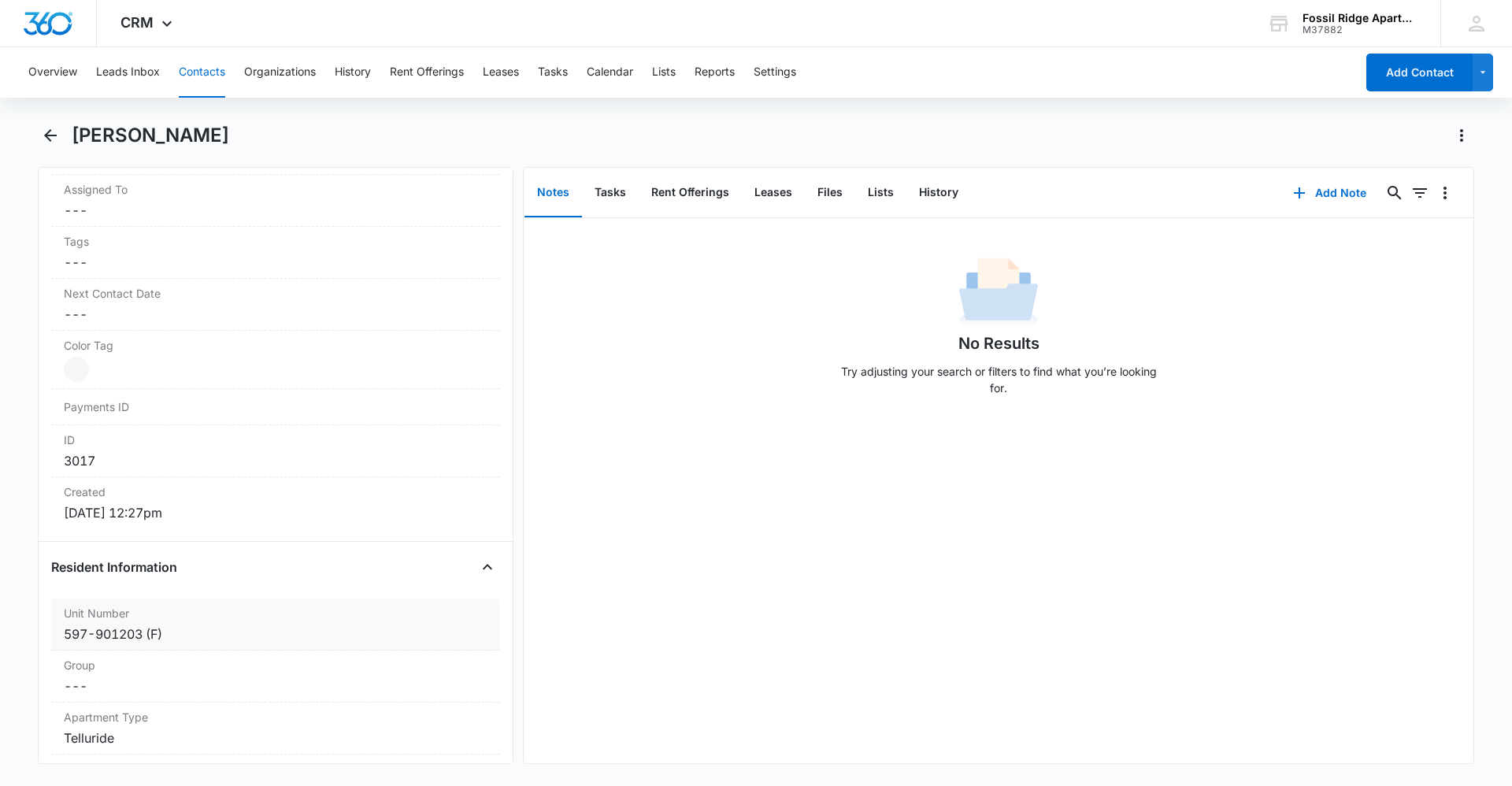
click at [111, 642] on div "597-901203 (F)" at bounding box center [276, 633] width 424 height 18
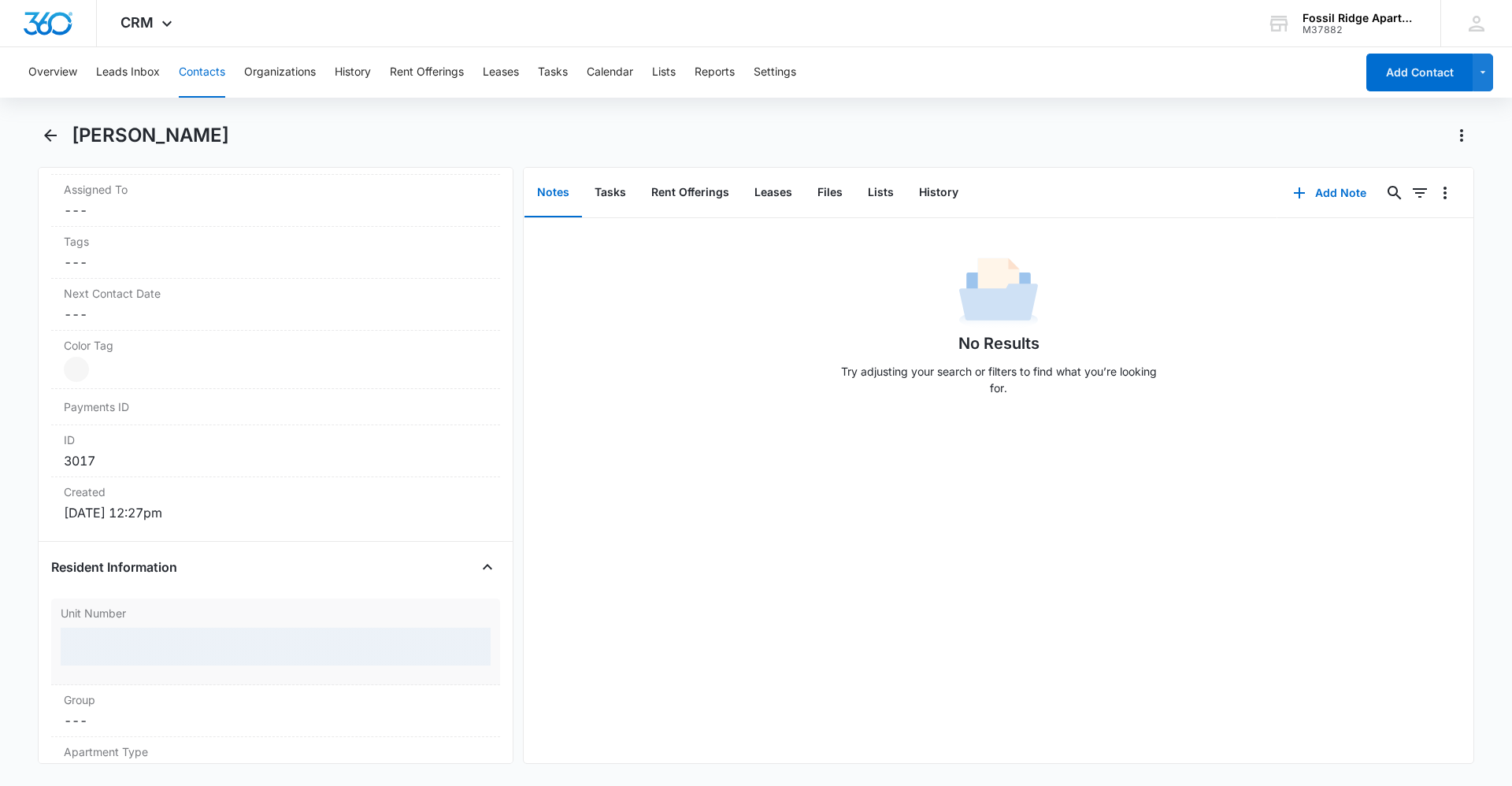
click at [132, 639] on div at bounding box center [275, 646] width 430 height 38
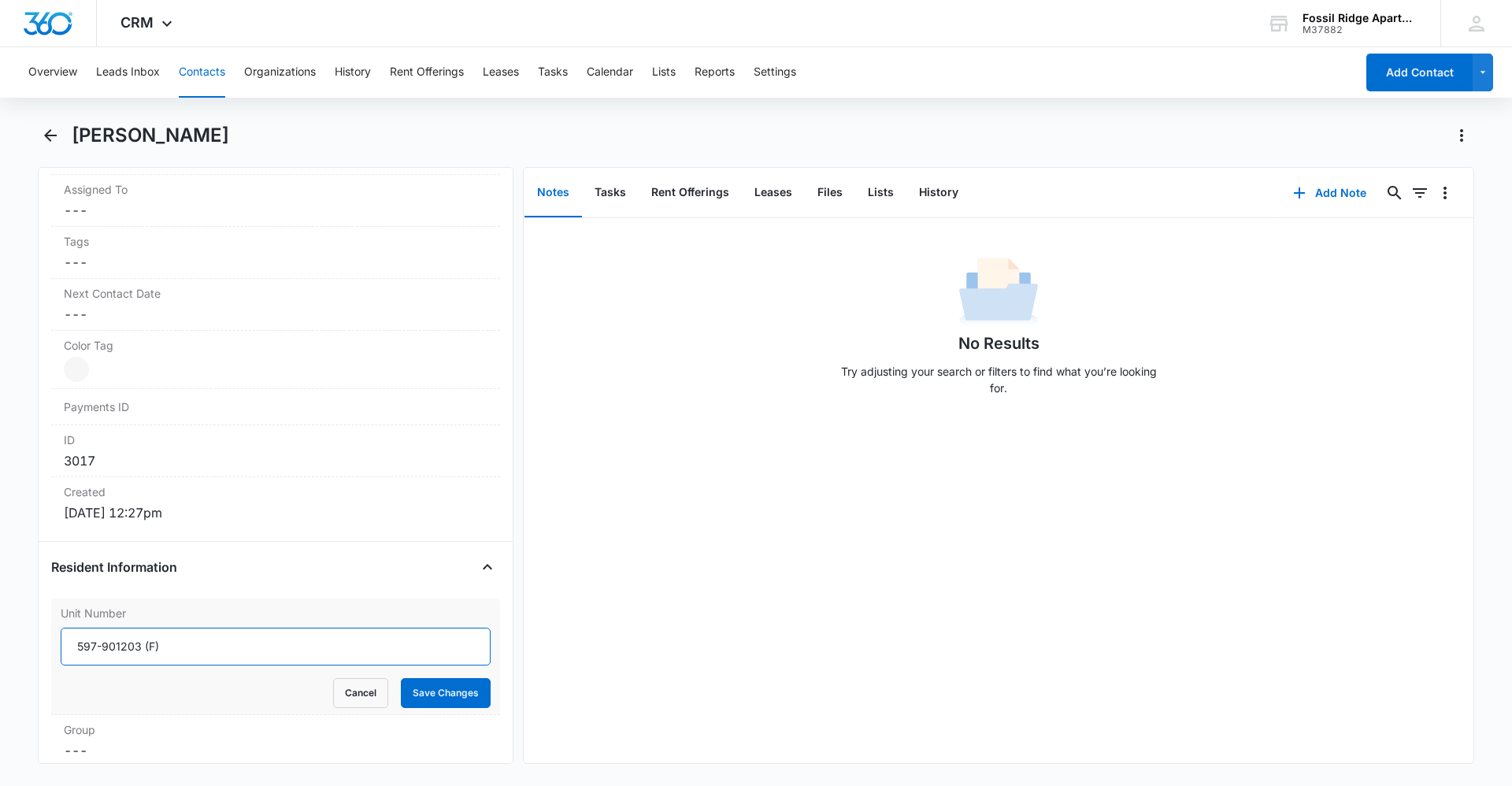
click at [164, 639] on input "597-901203 (F)" at bounding box center [275, 646] width 430 height 38
drag, startPoint x: 164, startPoint y: 644, endPoint x: 0, endPoint y: 622, distance: 165.5
click at [0, 628] on main "[PERSON_NAME] Remove [PERSON_NAME] Contact Info Name Cancel Save Changes [PERSO…" at bounding box center [756, 453] width 1512 height 660
type input "597-860306"
click at [434, 691] on button "Save Changes" at bounding box center [445, 693] width 89 height 30
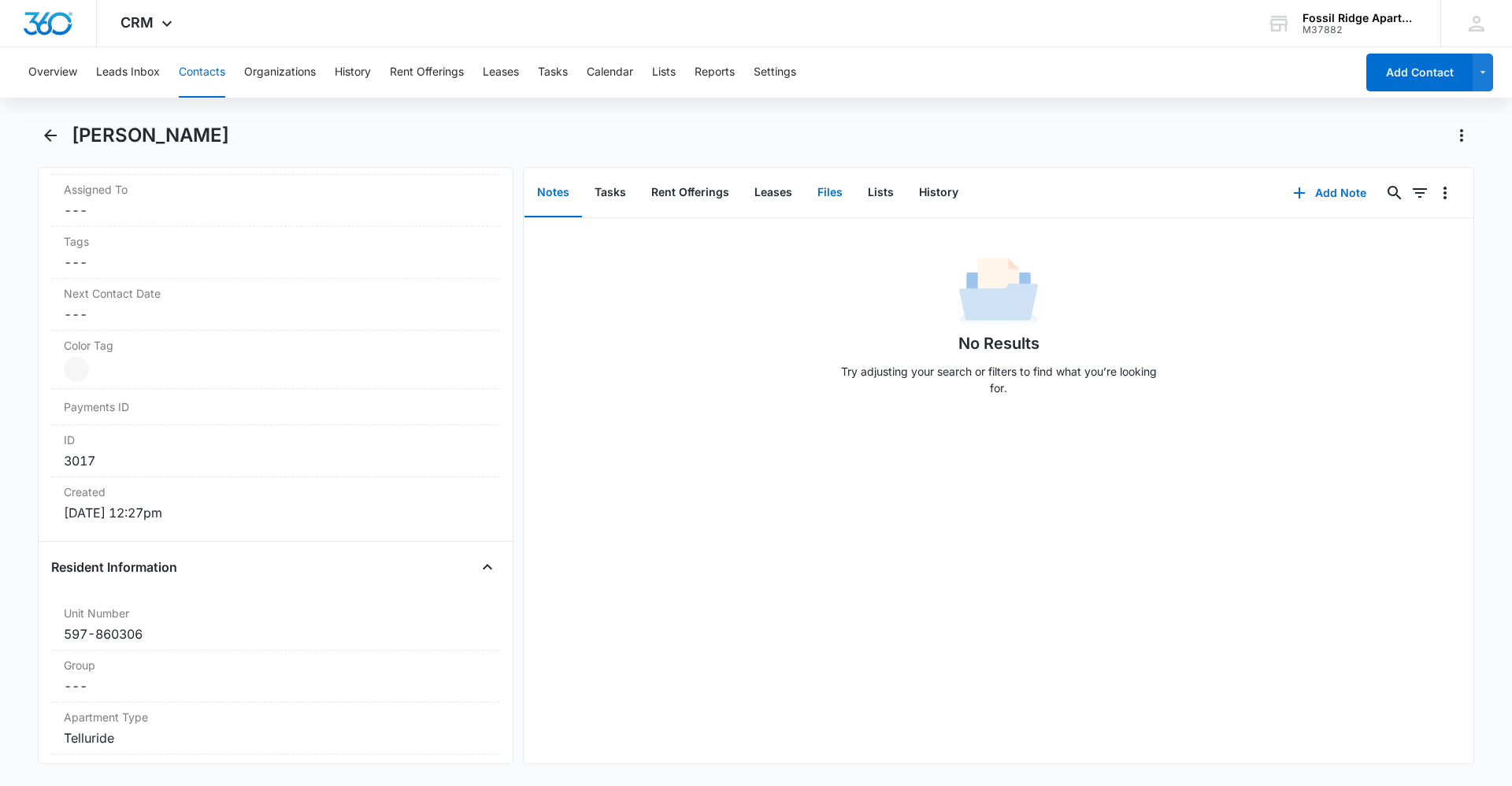
click at [823, 207] on button "Files" at bounding box center [830, 193] width 50 height 49
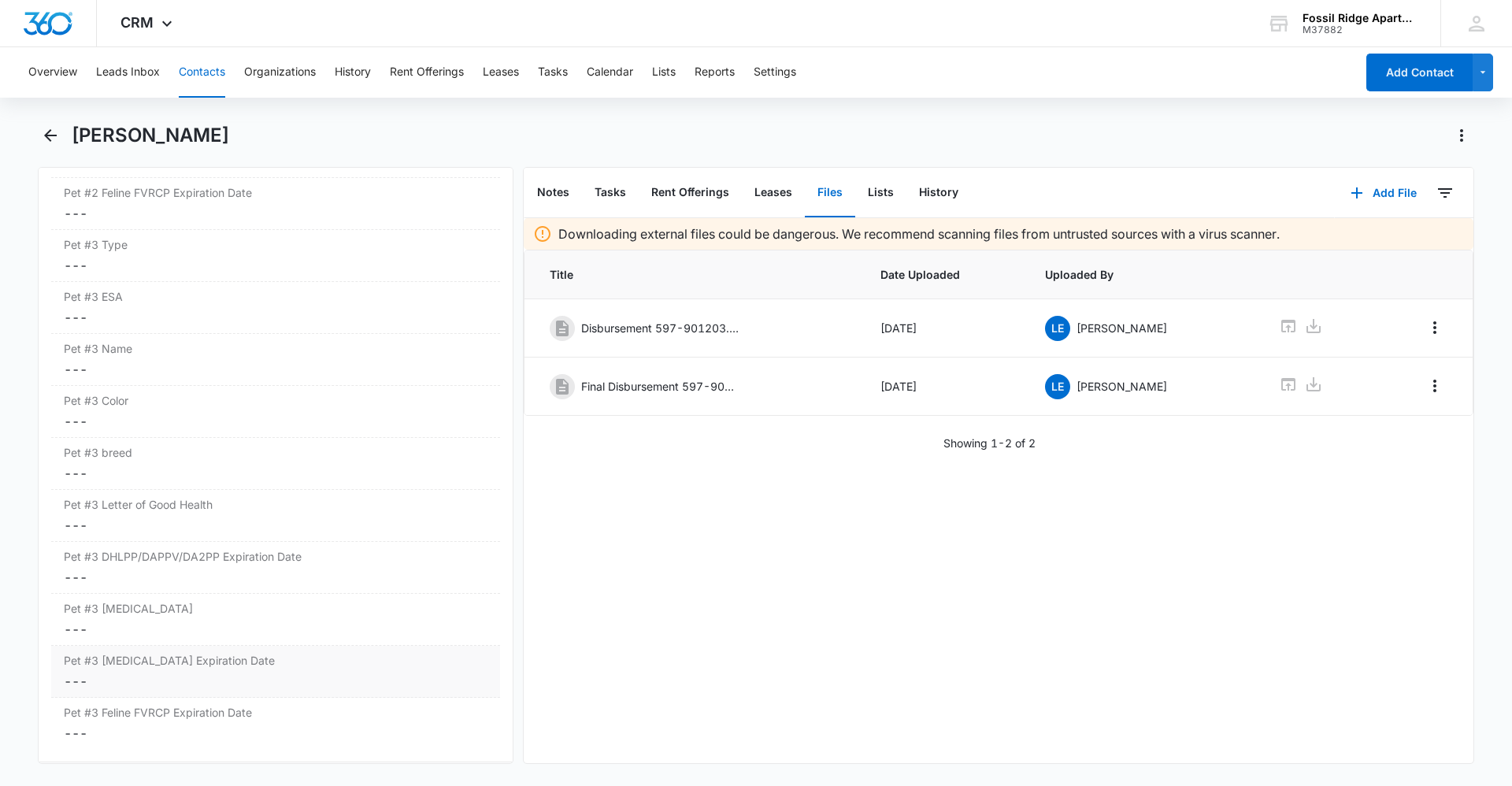
scroll to position [3575, 0]
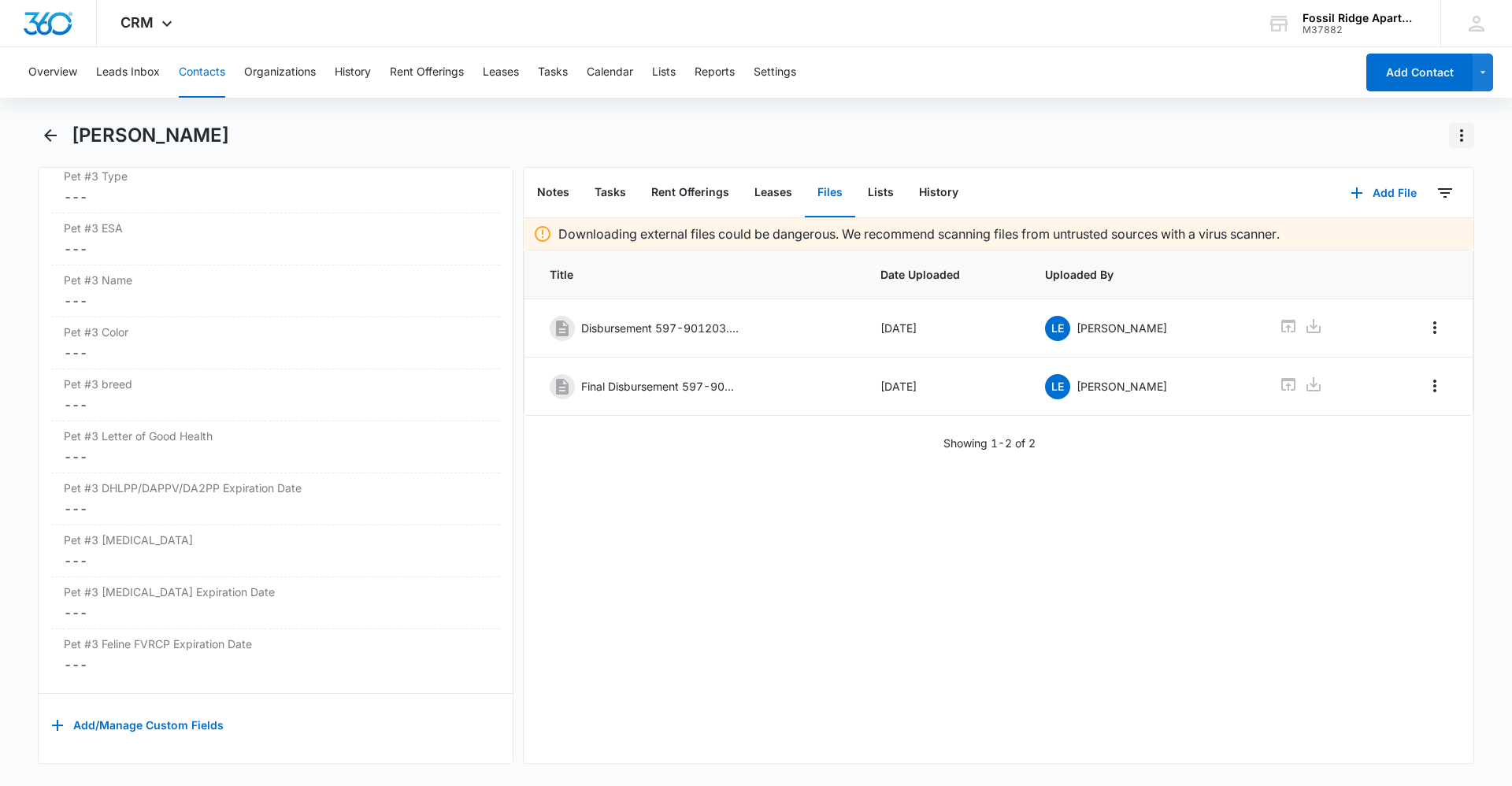
click at [1451, 136] on button "Actions" at bounding box center [1462, 136] width 25 height 25
click at [978, 520] on div "Downloading external files could be dangerous. We recommend scanning files from…" at bounding box center [999, 490] width 950 height 544
click at [55, 136] on icon "Back" at bounding box center [49, 135] width 13 height 13
